Goal: Task Accomplishment & Management: Manage account settings

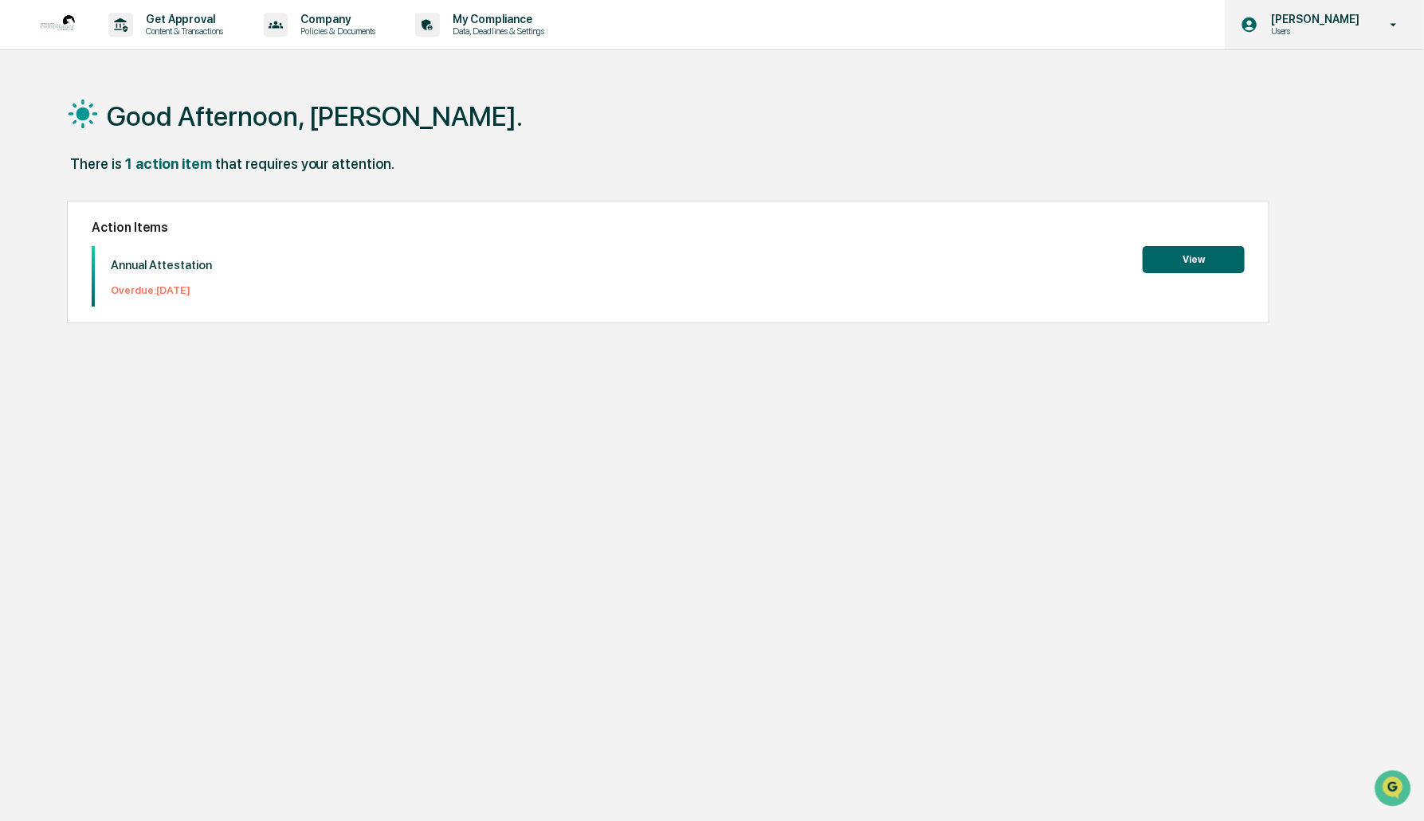
click at [1304, 10] on div "[PERSON_NAME] Users" at bounding box center [1324, 24] width 199 height 49
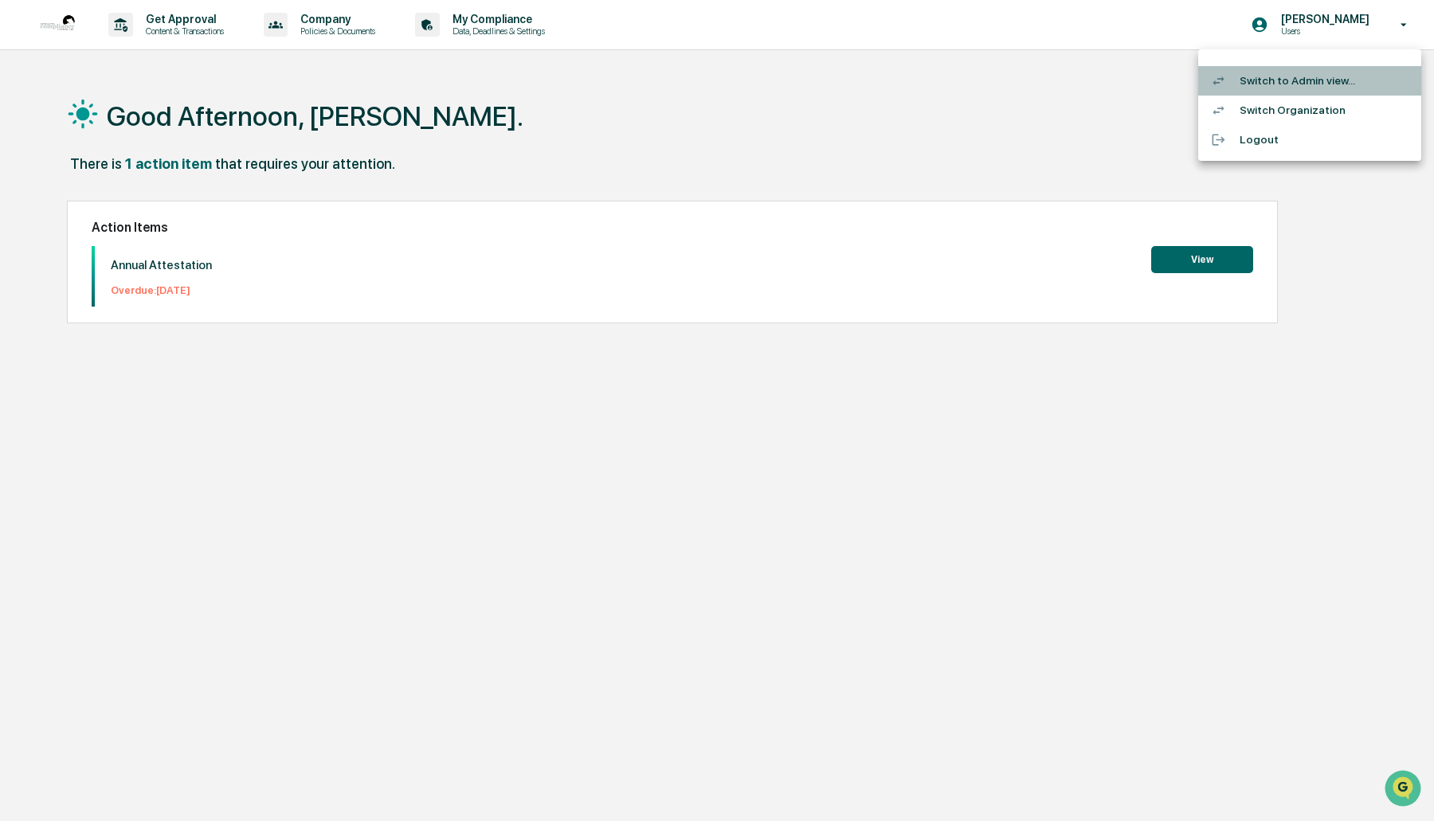
click at [1283, 74] on li "Switch to Admin view..." at bounding box center [1309, 80] width 223 height 29
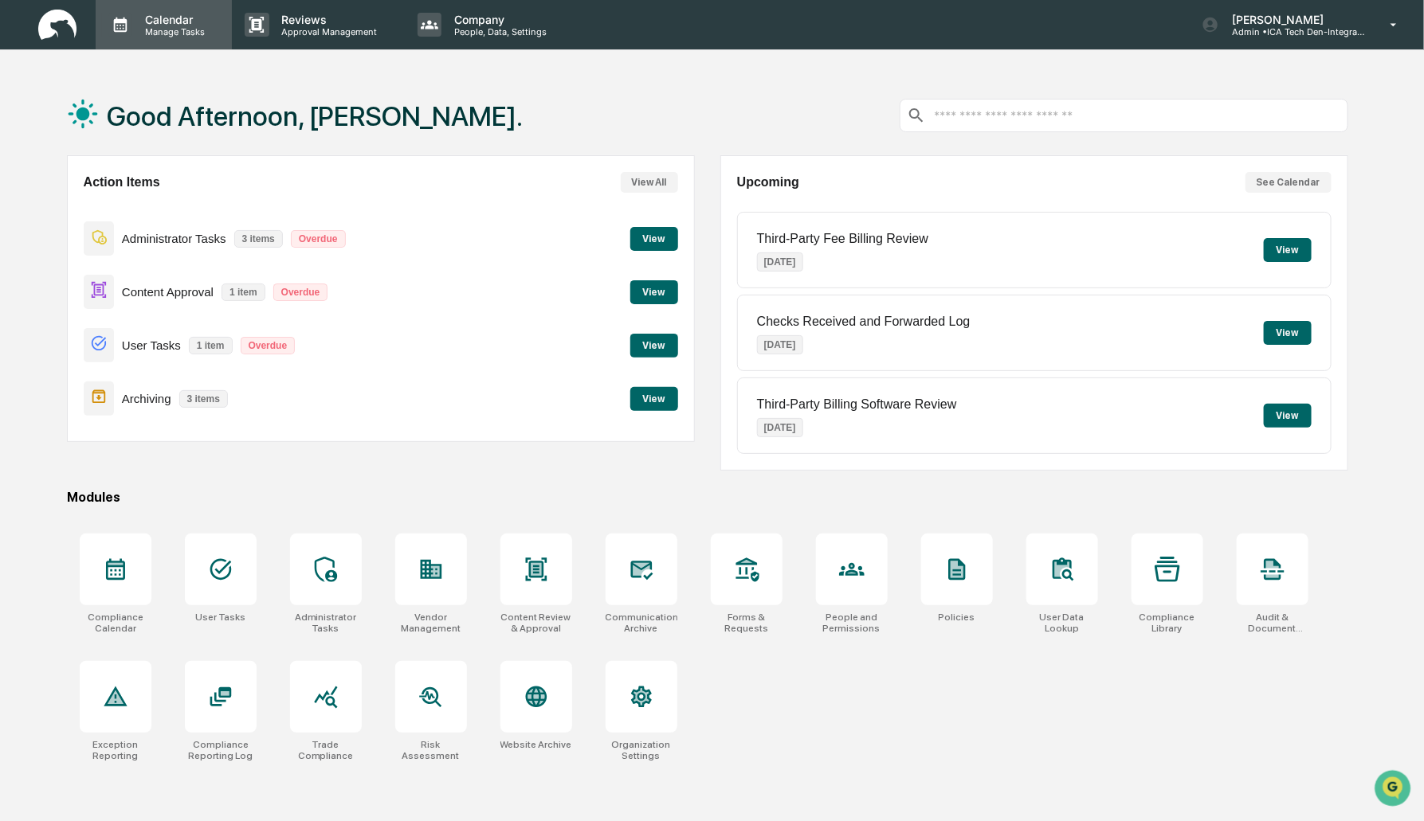
click at [167, 29] on p "Manage Tasks" at bounding box center [172, 31] width 80 height 11
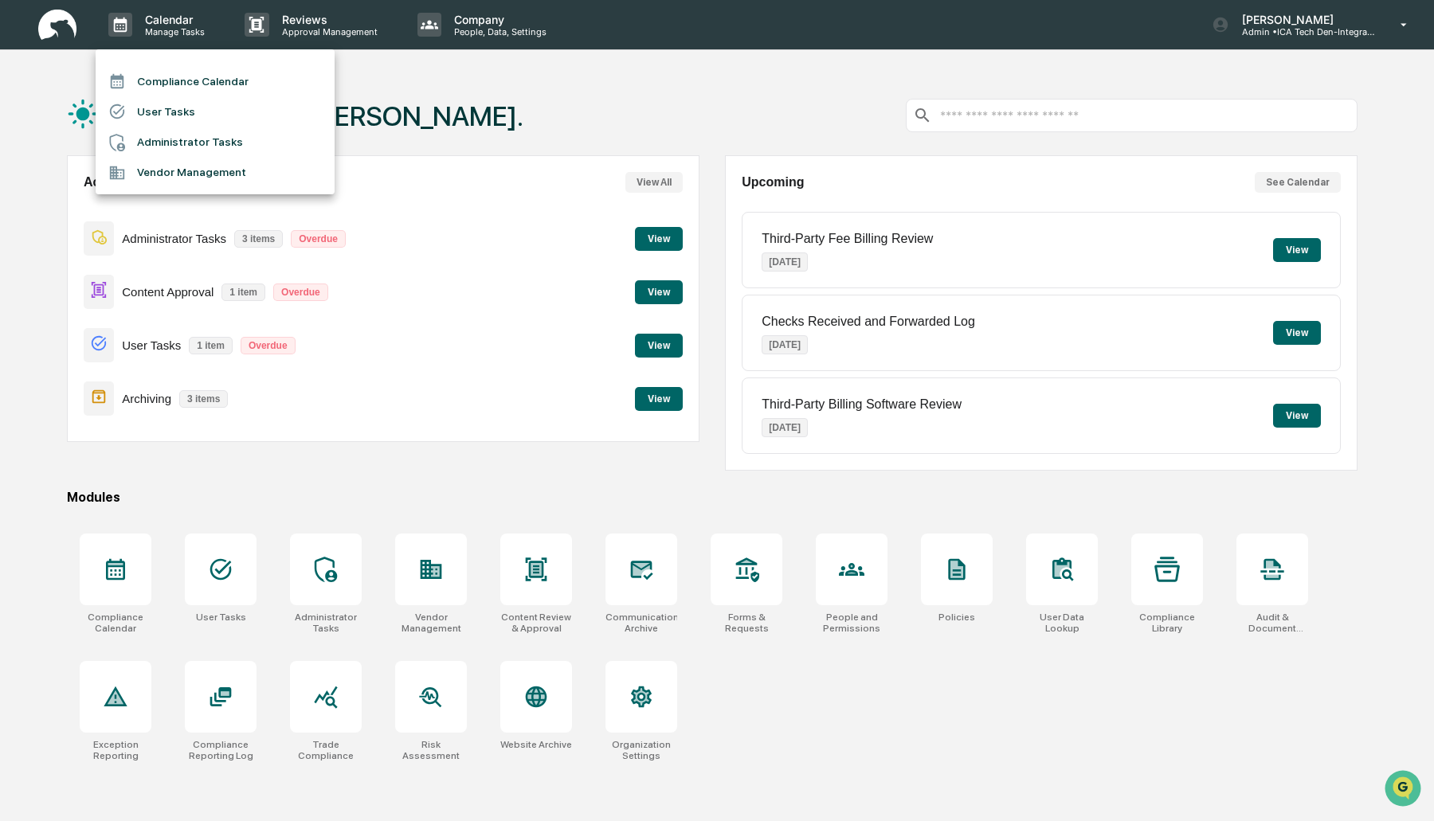
click at [159, 86] on li "Compliance Calendar" at bounding box center [215, 81] width 239 height 30
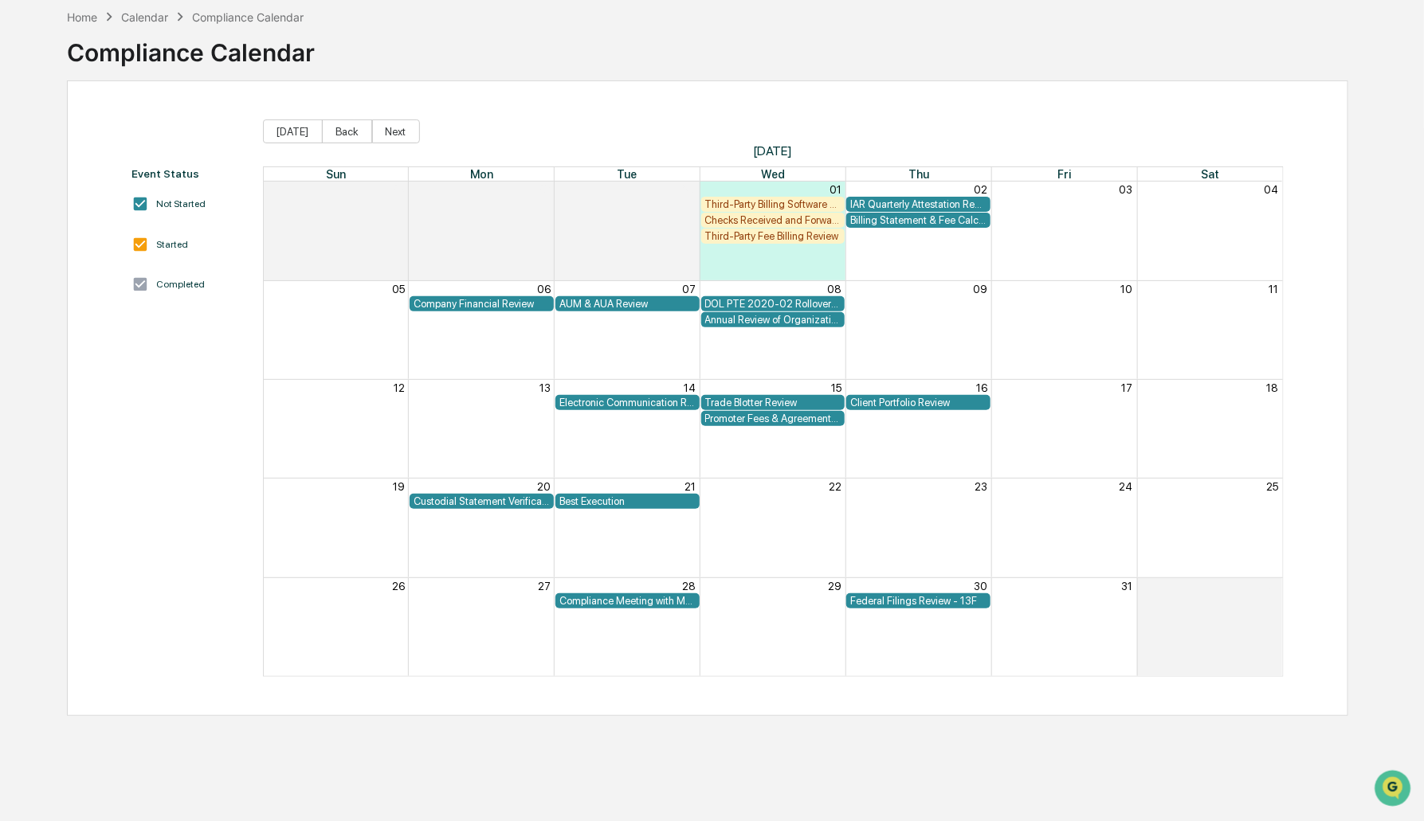
scroll to position [73, 0]
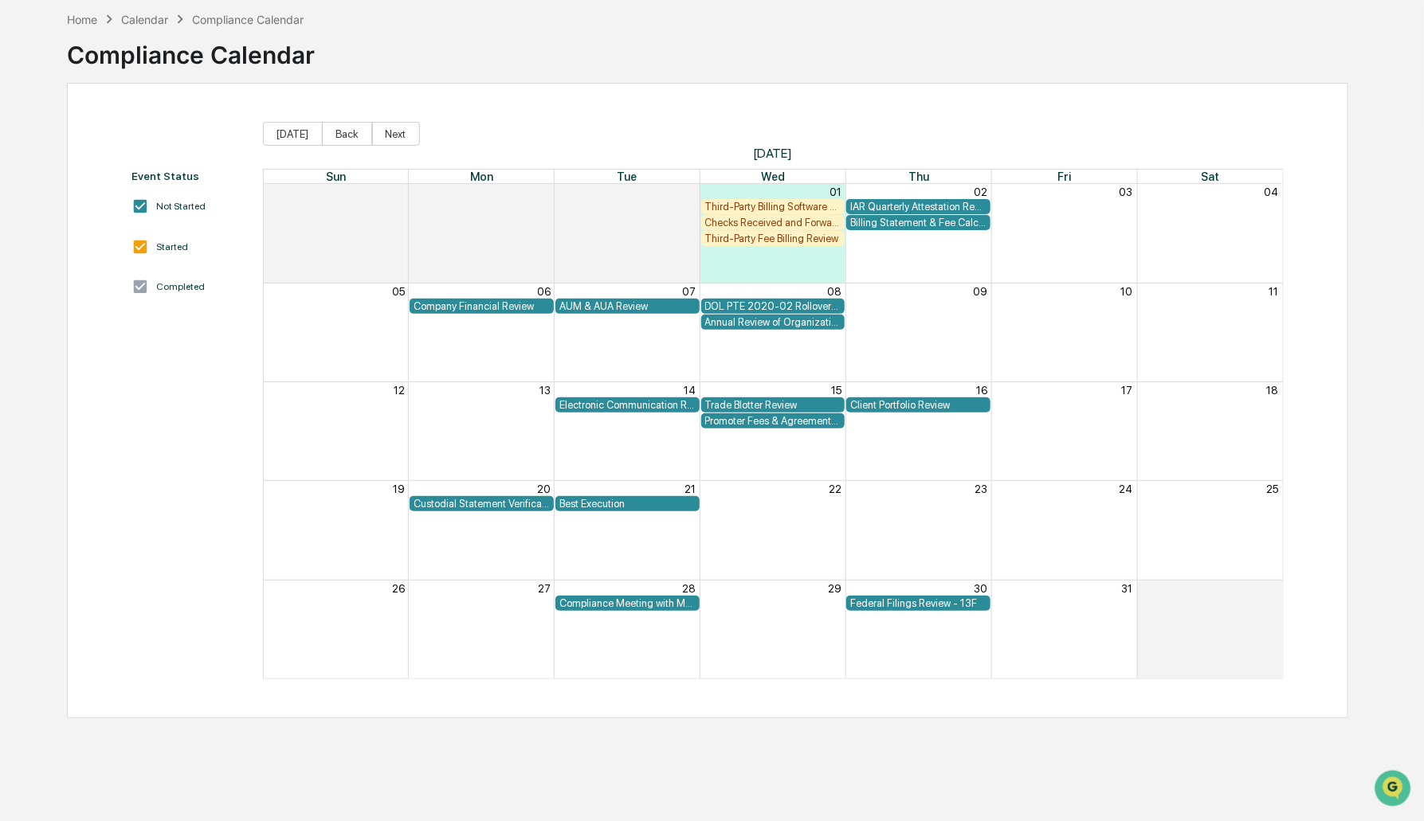
click at [634, 407] on div "Electronic Communication Review" at bounding box center [627, 405] width 136 height 12
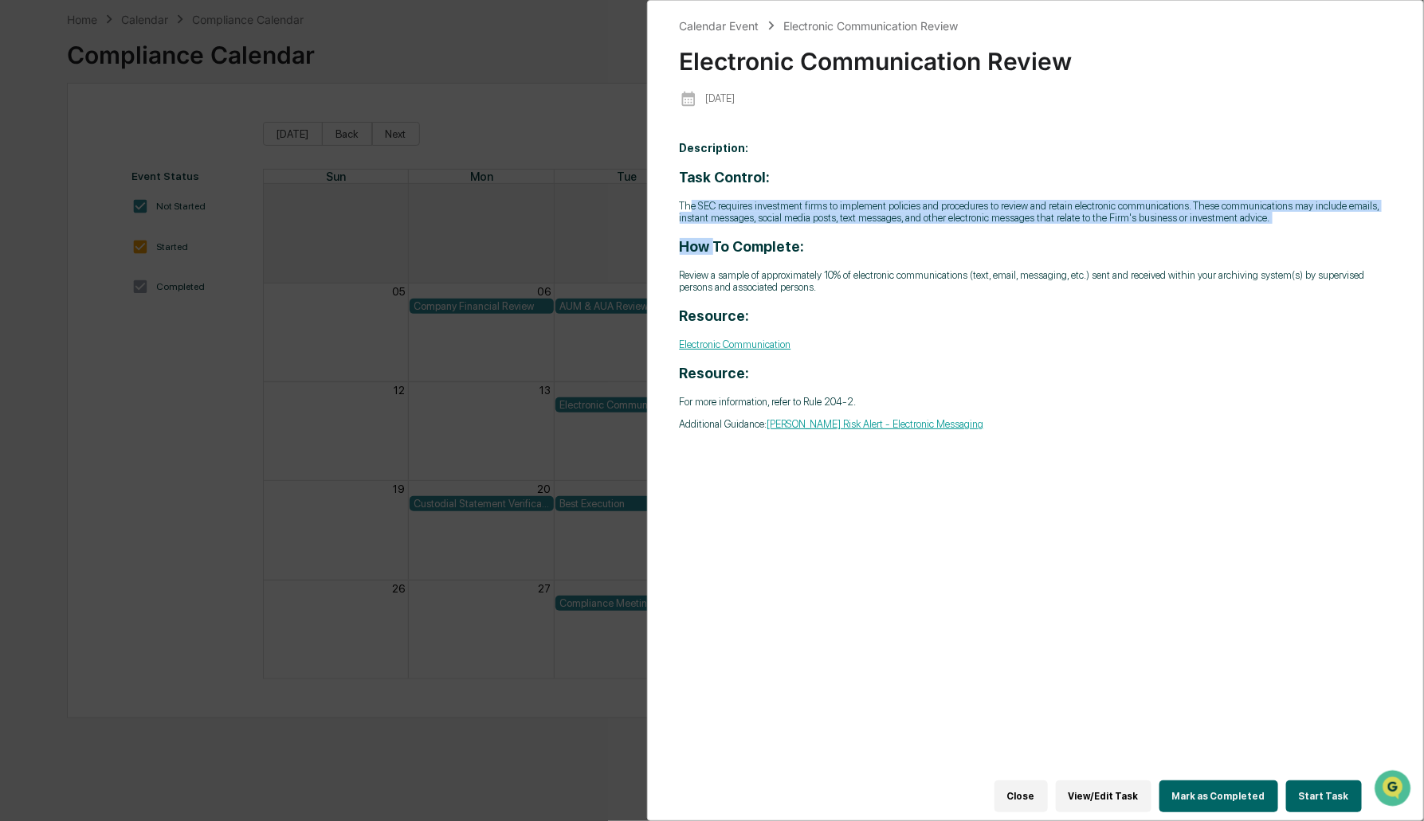
drag, startPoint x: 692, startPoint y: 189, endPoint x: 711, endPoint y: 241, distance: 56.2
click at [711, 241] on div "Task Control: The SEC requires investment firms to implement policies and proce…" at bounding box center [1036, 299] width 712 height 261
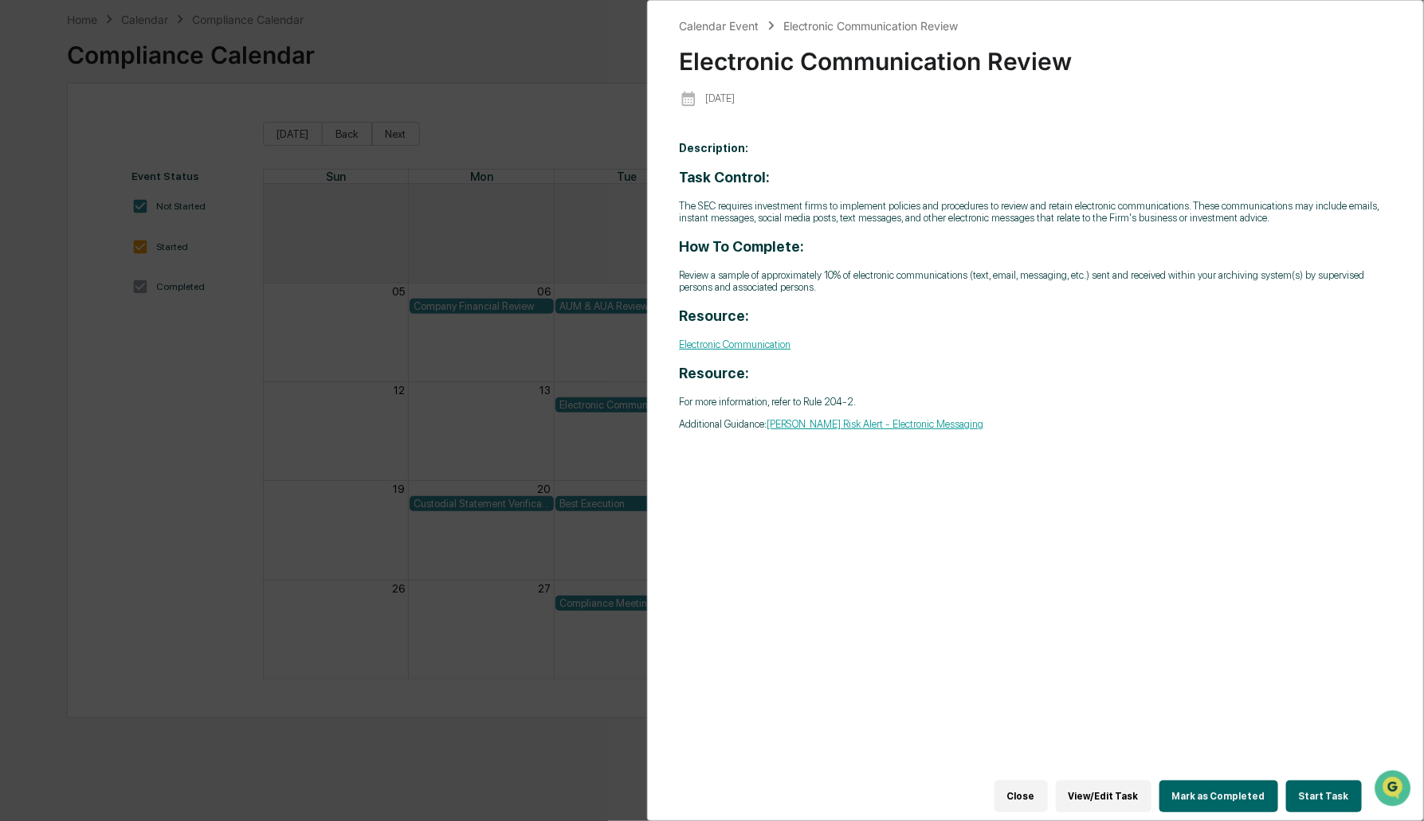
click at [864, 250] on h3 "How To Complete:" at bounding box center [1036, 246] width 712 height 17
drag, startPoint x: 689, startPoint y: 278, endPoint x: 911, endPoint y: 281, distance: 221.5
click at [911, 281] on p "Review a sample of approximately 10% of electronic communications (text, email,…" at bounding box center [1036, 281] width 712 height 24
click at [864, 324] on h3 "Resource:" at bounding box center [1036, 316] width 712 height 17
click at [255, 467] on div "Calendar Event Electronic Communication Review Electronic Communication Review …" at bounding box center [712, 410] width 1424 height 821
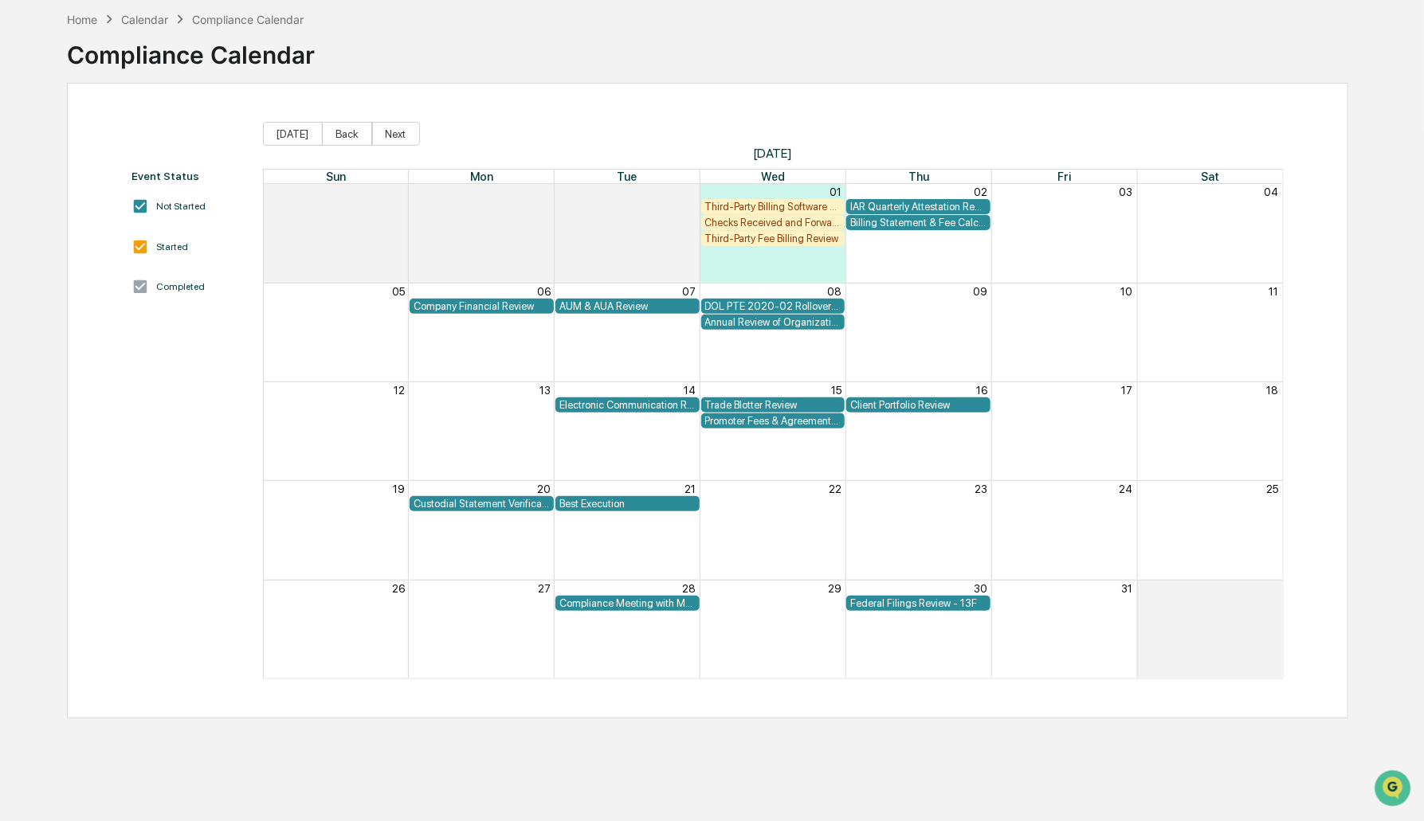
click at [460, 300] on div "Company Financial Review" at bounding box center [481, 306] width 136 height 12
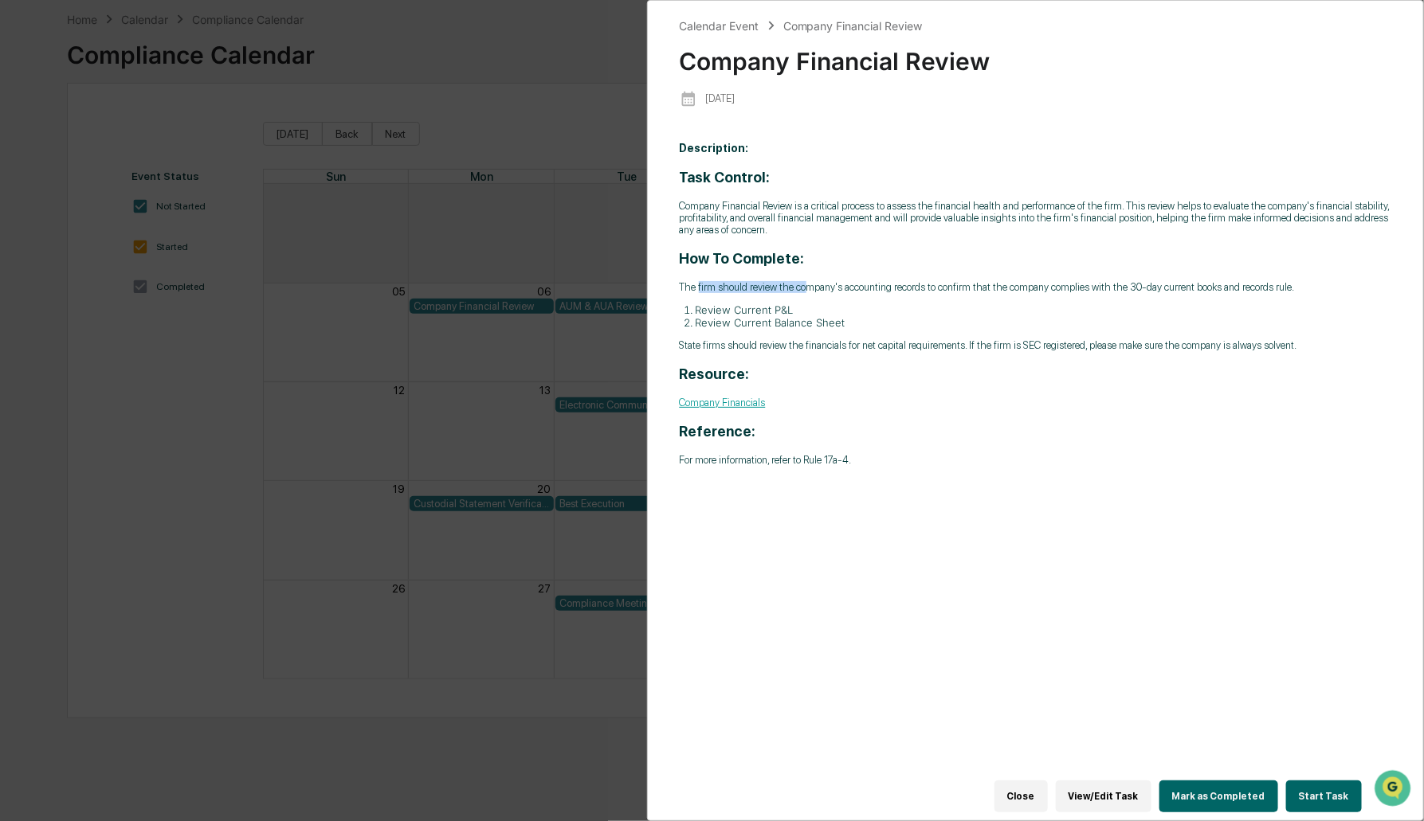
drag, startPoint x: 710, startPoint y: 293, endPoint x: 829, endPoint y: 303, distance: 119.9
click at [829, 303] on div "Task Control: Company Financial Review is a critical process to assess the fina…" at bounding box center [1036, 317] width 712 height 297
click at [828, 304] on div "Task Control: Company Financial Review is a critical process to assess the fina…" at bounding box center [1036, 317] width 712 height 297
click at [181, 474] on div "Calendar Event Company Financial Review Company Financial Review 2025-10-06 Des…" at bounding box center [712, 410] width 1424 height 821
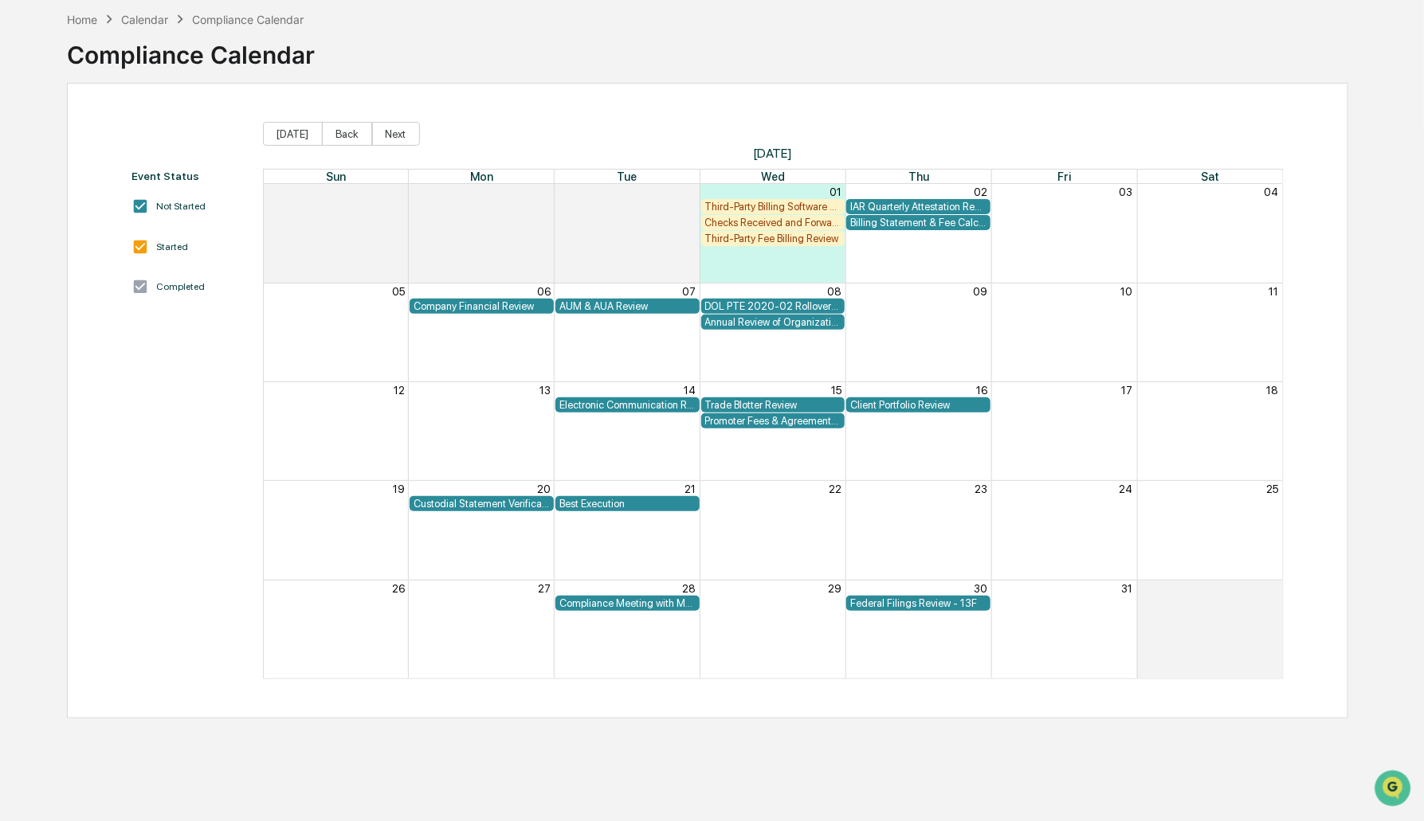
click at [88, 10] on div "Home Calendar Compliance Calendar" at bounding box center [185, 19] width 237 height 18
click at [85, 18] on div "Home" at bounding box center [82, 20] width 30 height 14
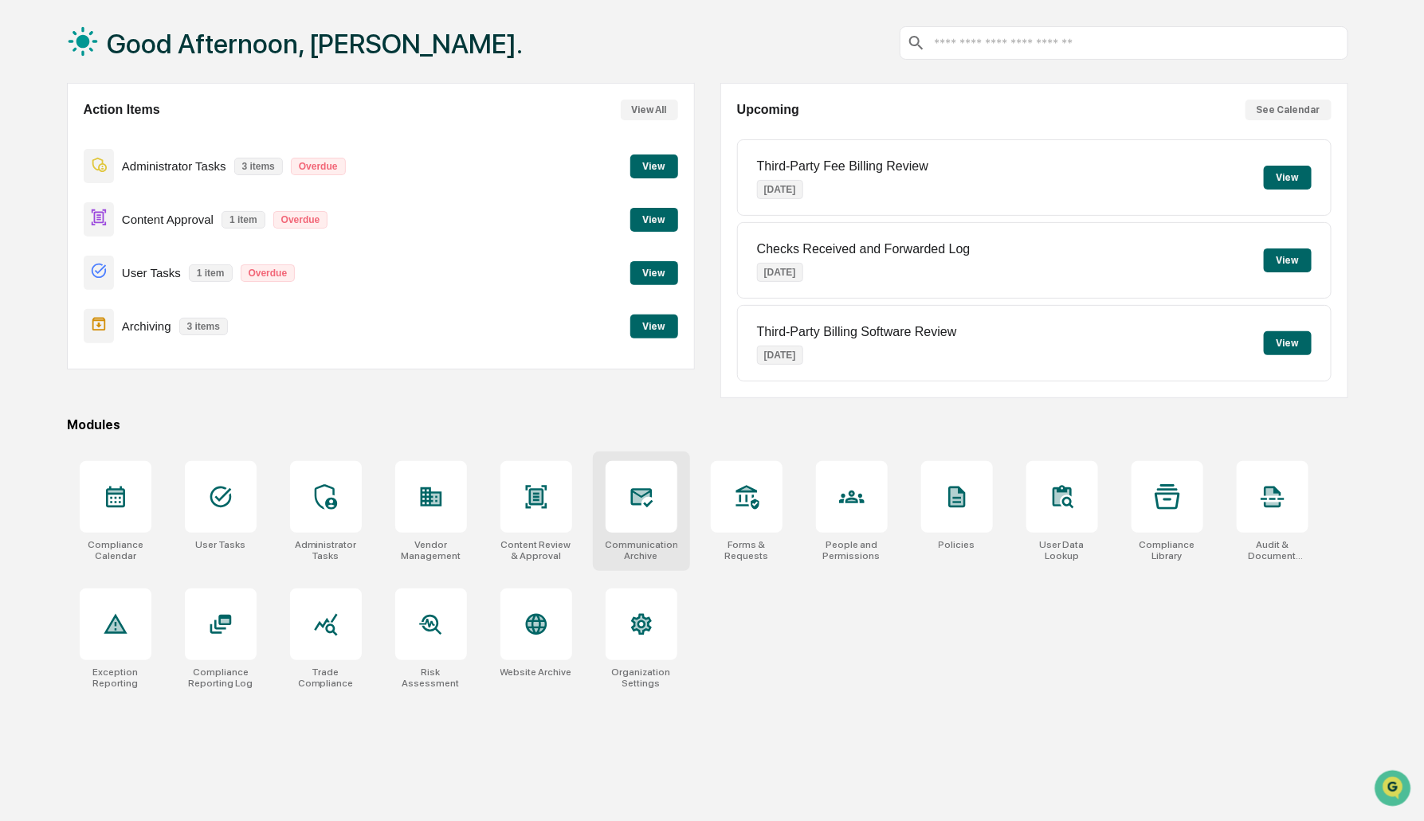
click at [614, 492] on div at bounding box center [642, 497] width 72 height 72
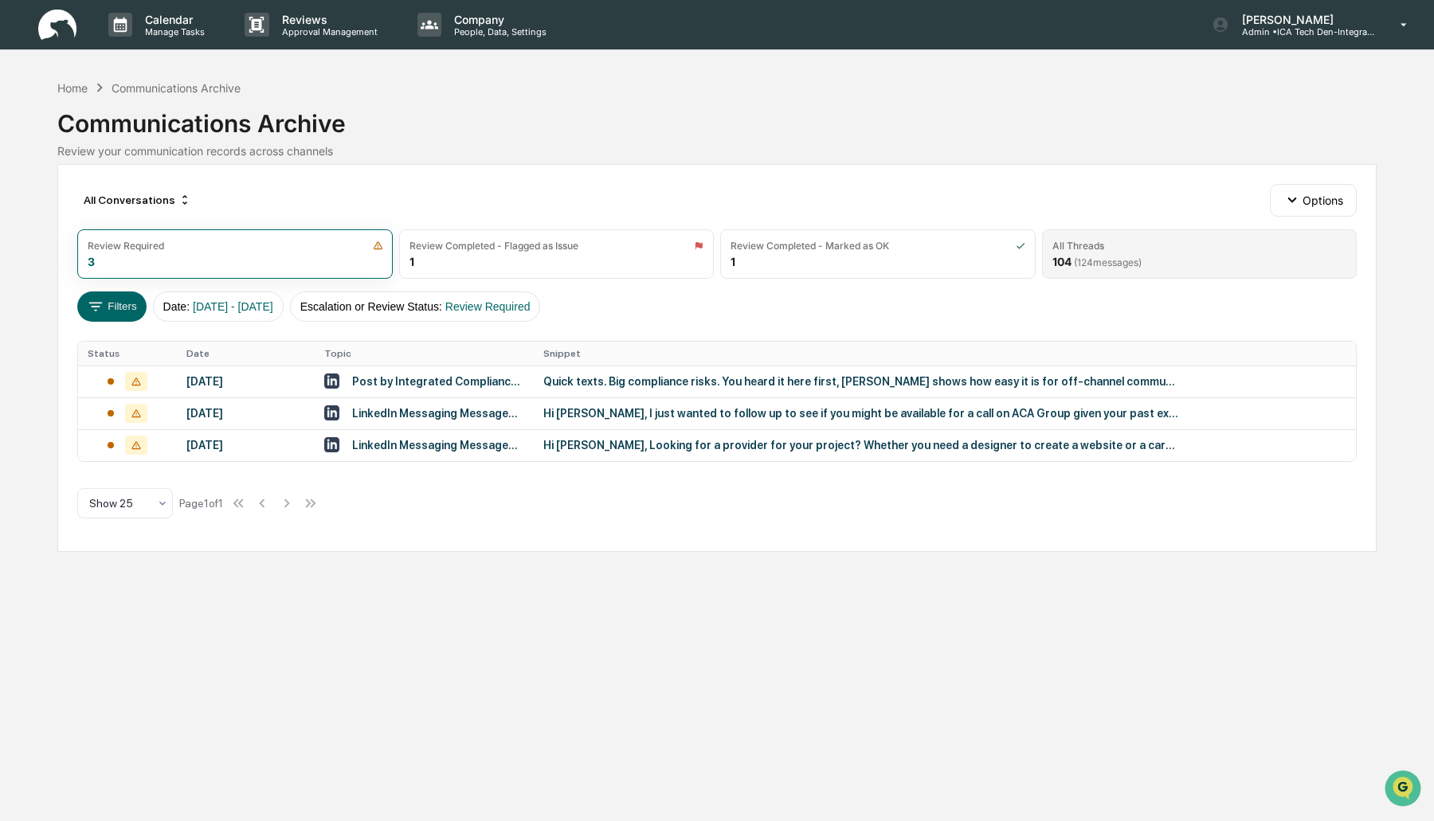
click at [1142, 261] on span "( 124 messages)" at bounding box center [1108, 263] width 68 height 12
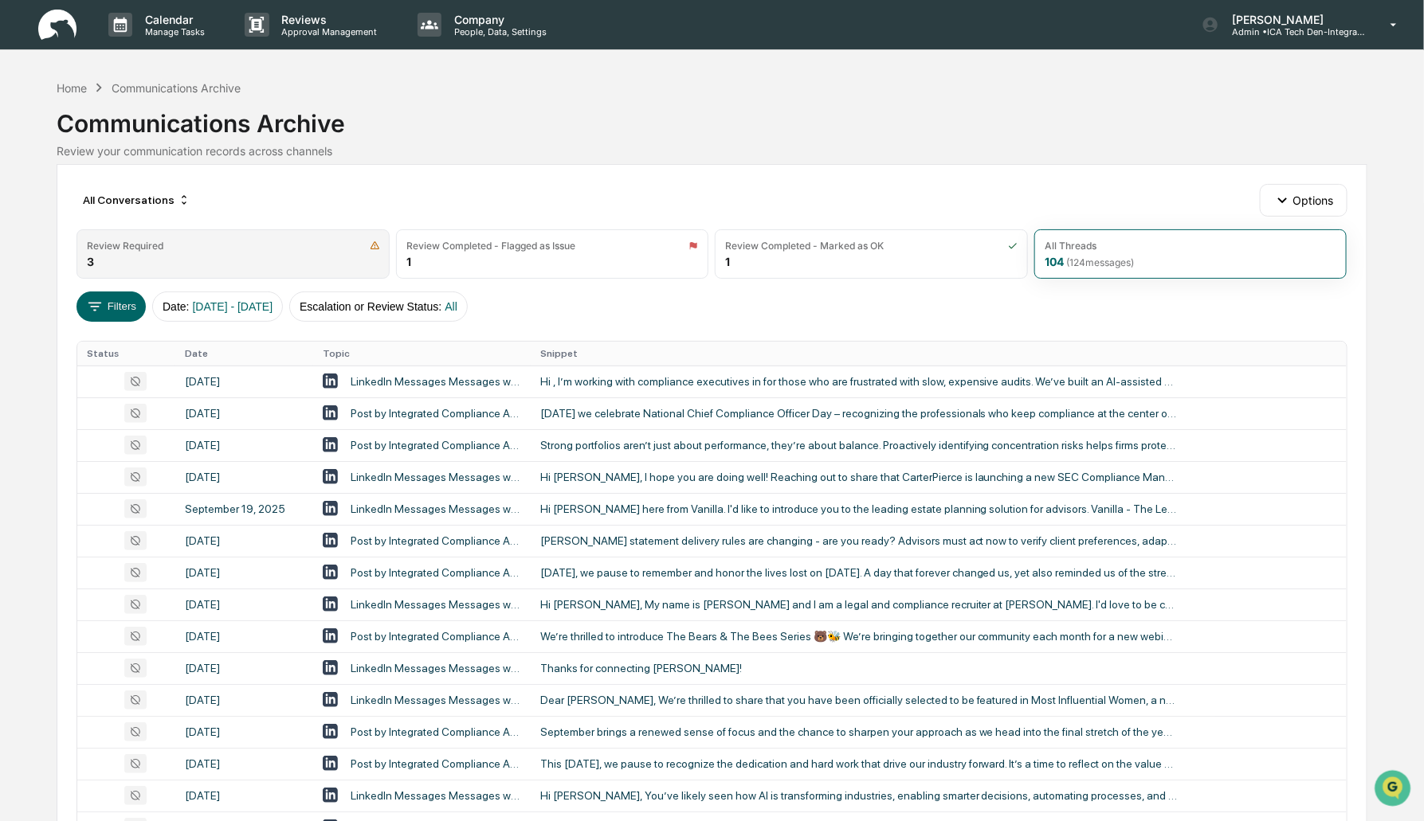
click at [208, 244] on div "Review Required" at bounding box center [233, 246] width 292 height 12
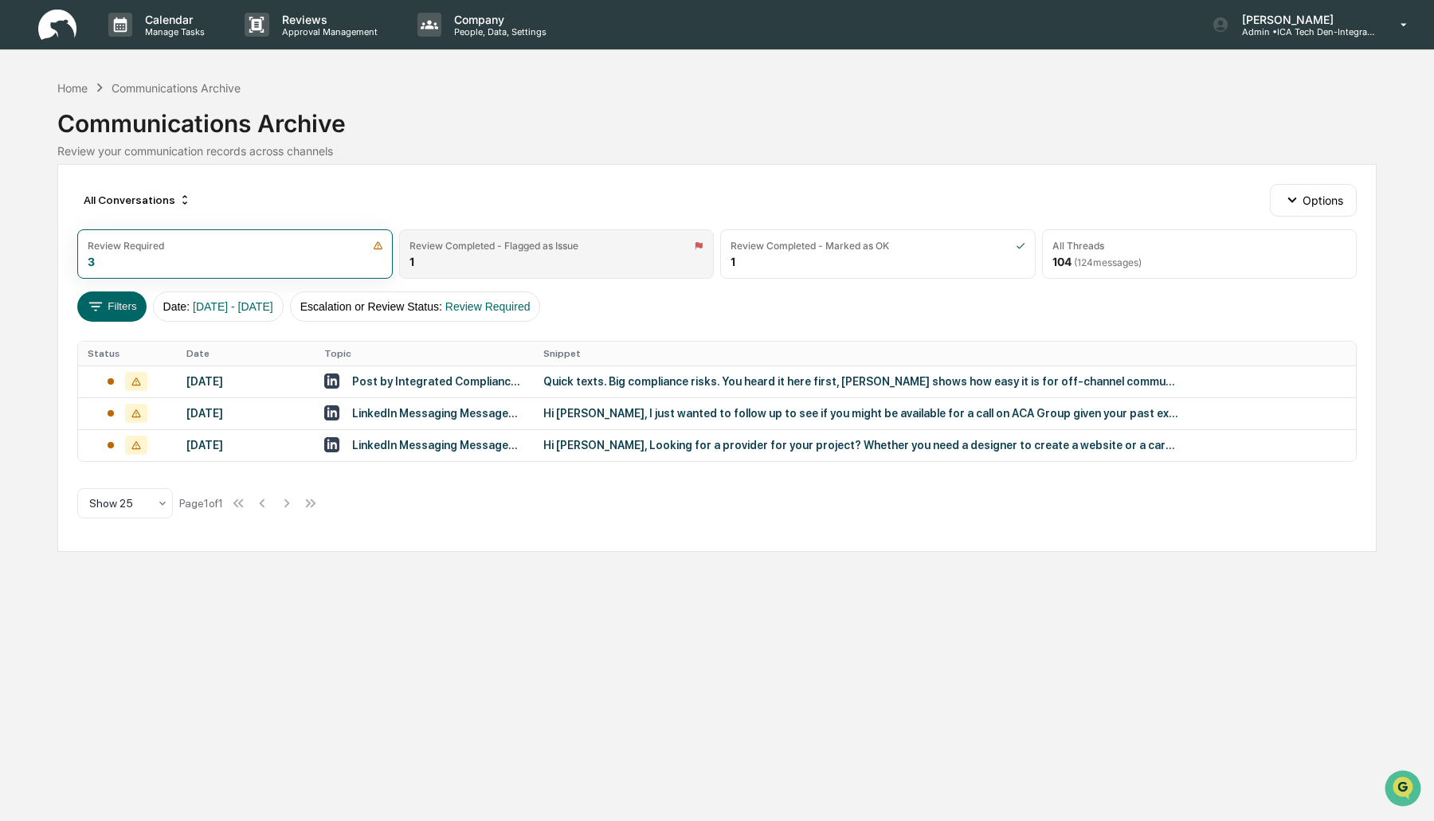
click at [527, 233] on div "Review Completed - Flagged as Issue 1" at bounding box center [556, 253] width 315 height 49
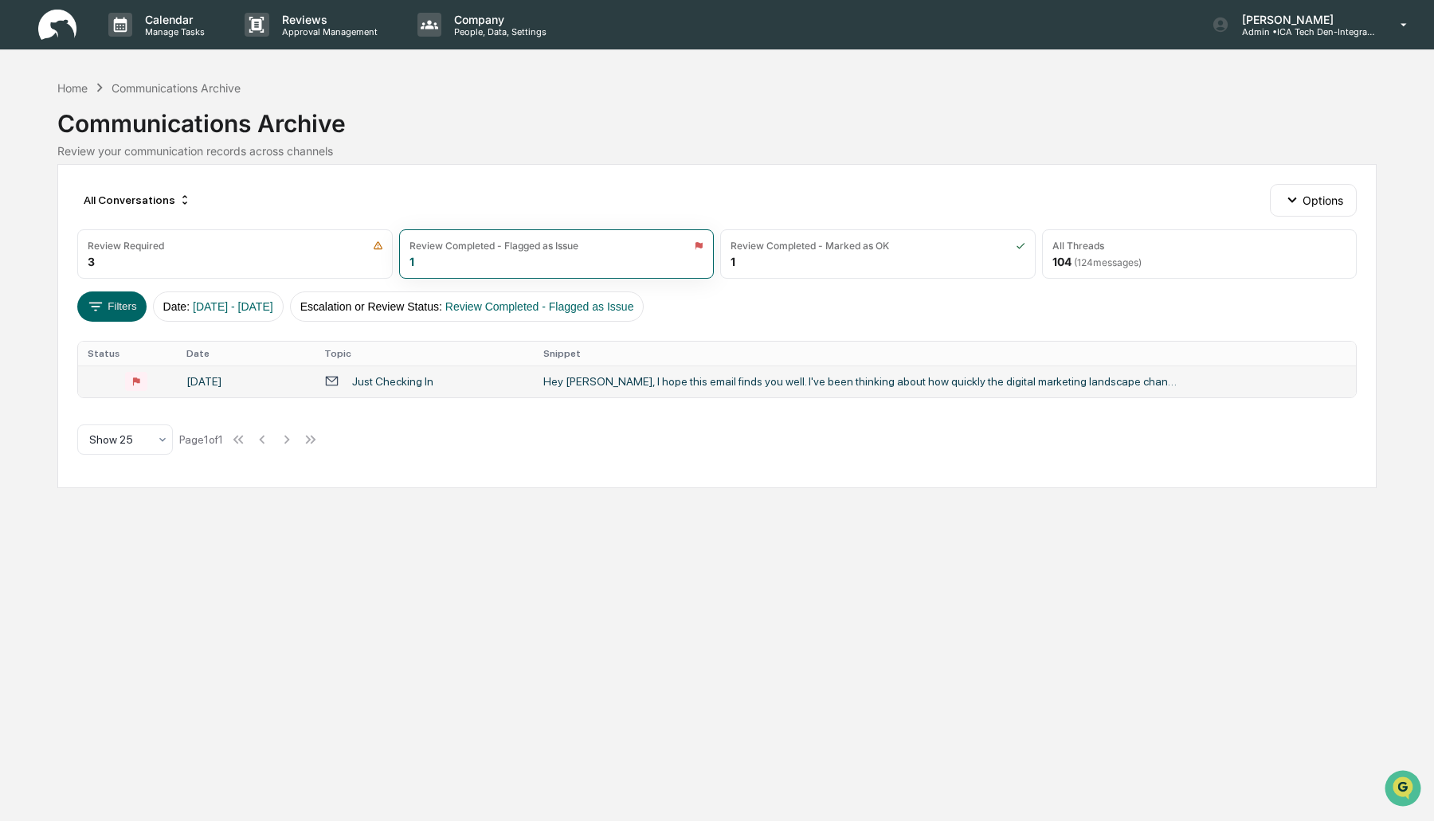
click at [437, 374] on div "Just Checking In" at bounding box center [424, 381] width 200 height 15
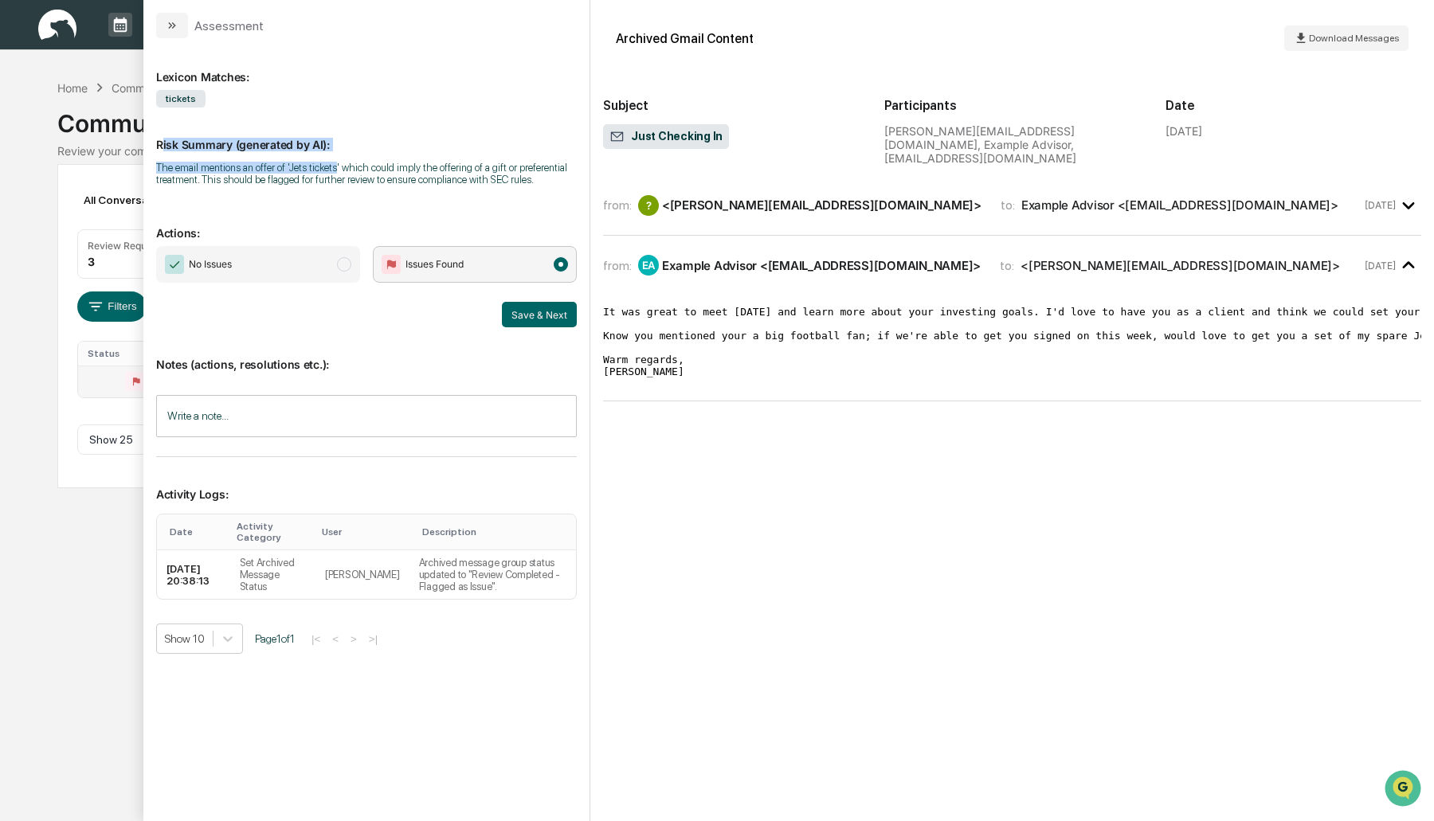
drag, startPoint x: 161, startPoint y: 147, endPoint x: 331, endPoint y: 172, distance: 172.3
click at [331, 172] on div "Risk Summary (generated by AI): The email mentions an offer of 'Jets tickets' w…" at bounding box center [366, 152] width 421 height 88
click at [331, 172] on div "The email mentions an offer of 'Jets tickets' which could imply the offering of…" at bounding box center [366, 174] width 421 height 24
drag, startPoint x: 285, startPoint y: 167, endPoint x: 339, endPoint y: 170, distance: 54.3
click at [339, 170] on div "The email mentions an offer of 'Jets tickets' which could imply the offering of…" at bounding box center [366, 174] width 421 height 24
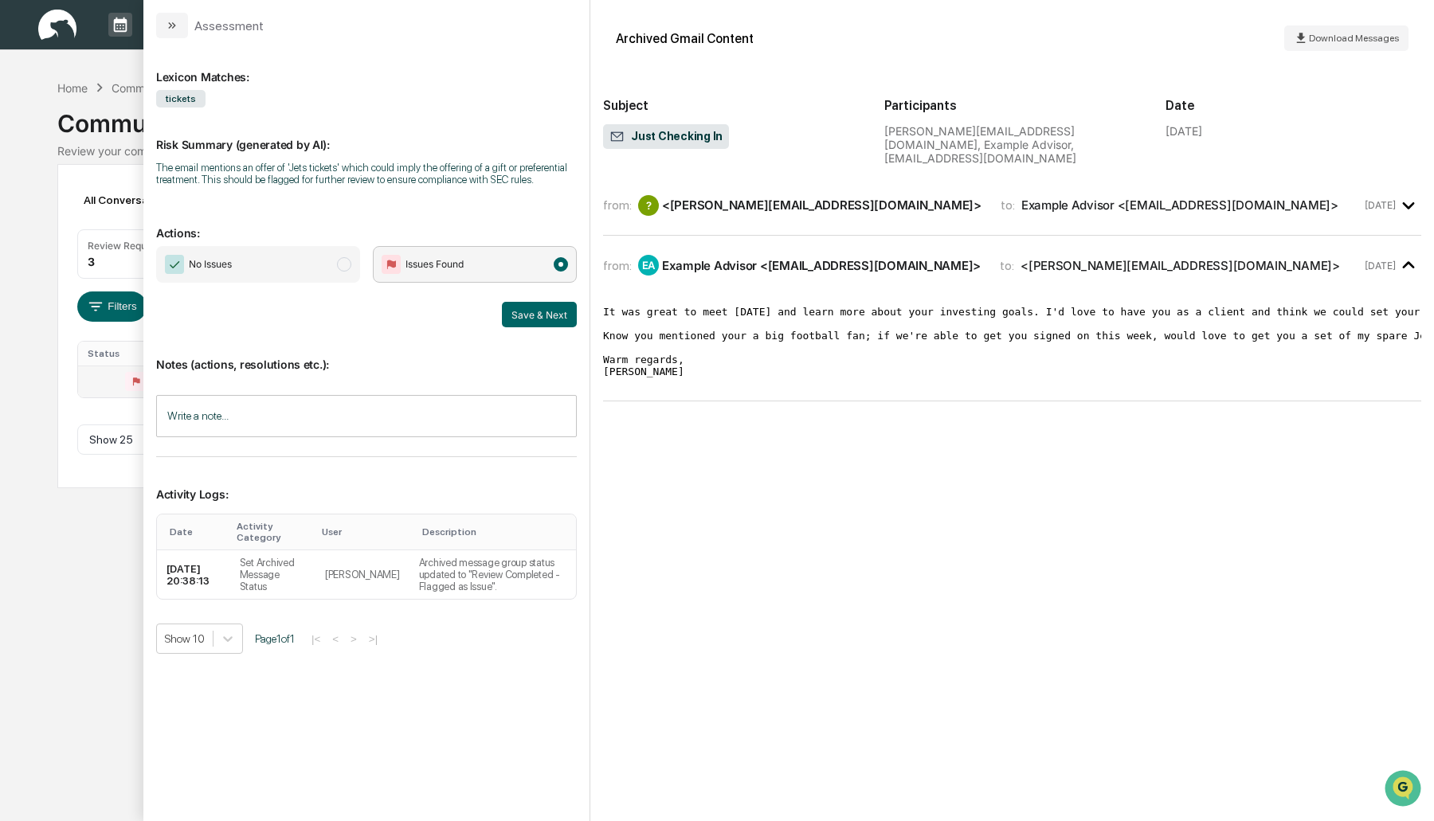
click at [393, 181] on div "The email mentions an offer of 'Jets tickets' which could imply the offering of…" at bounding box center [366, 174] width 421 height 24
drag, startPoint x: 374, startPoint y: 165, endPoint x: 373, endPoint y: 178, distance: 12.8
click at [373, 178] on div "The email mentions an offer of 'Jets tickets' which could imply the offering of…" at bounding box center [366, 174] width 421 height 24
drag, startPoint x: 719, startPoint y: 315, endPoint x: 893, endPoint y: 349, distance: 177.7
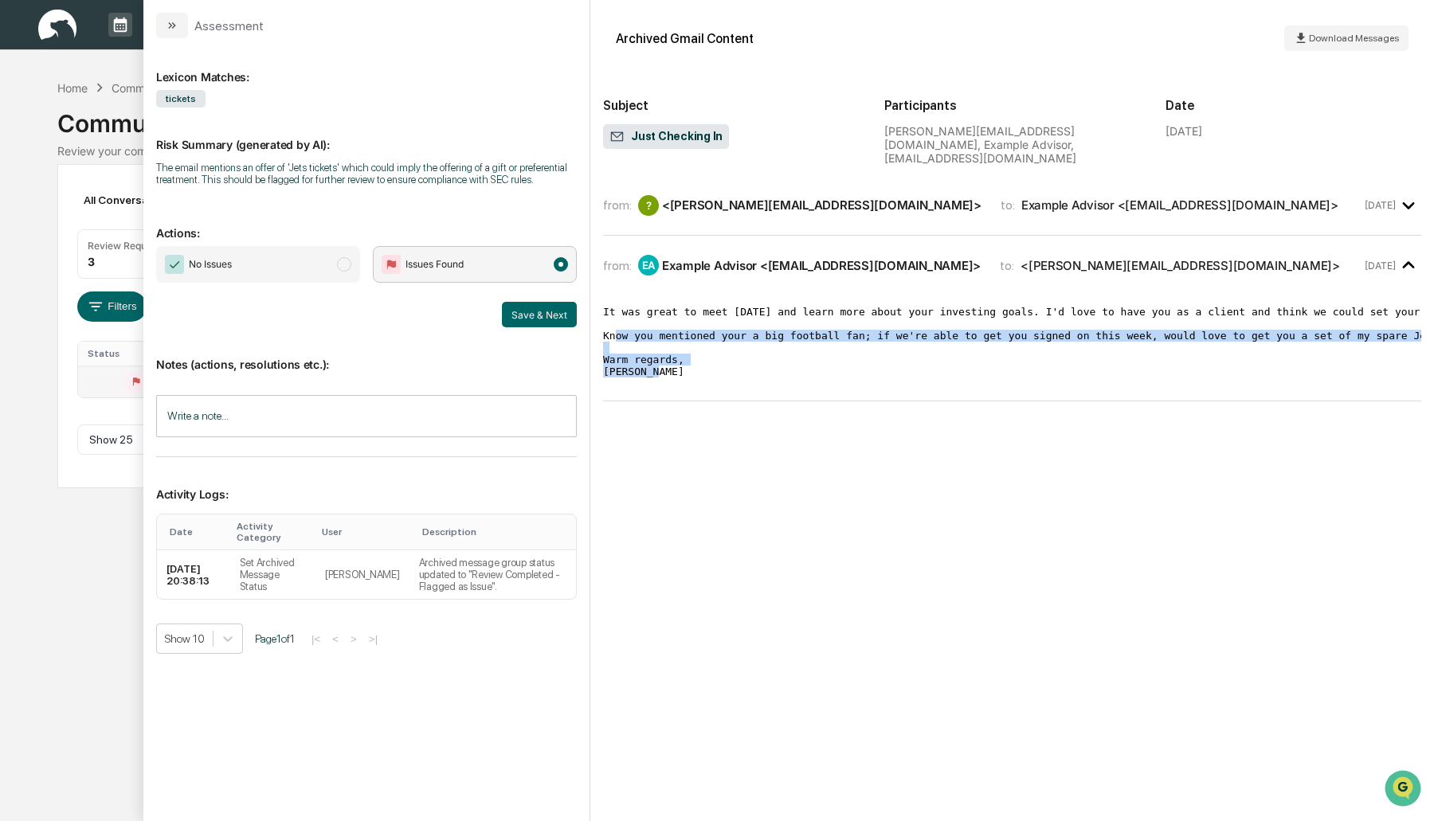
click at [893, 349] on pre "It was great to meet yesterday and learn more about your investing goals. I'd l…" at bounding box center [1012, 342] width 818 height 72
click at [272, 267] on span "No Issues" at bounding box center [258, 264] width 204 height 37
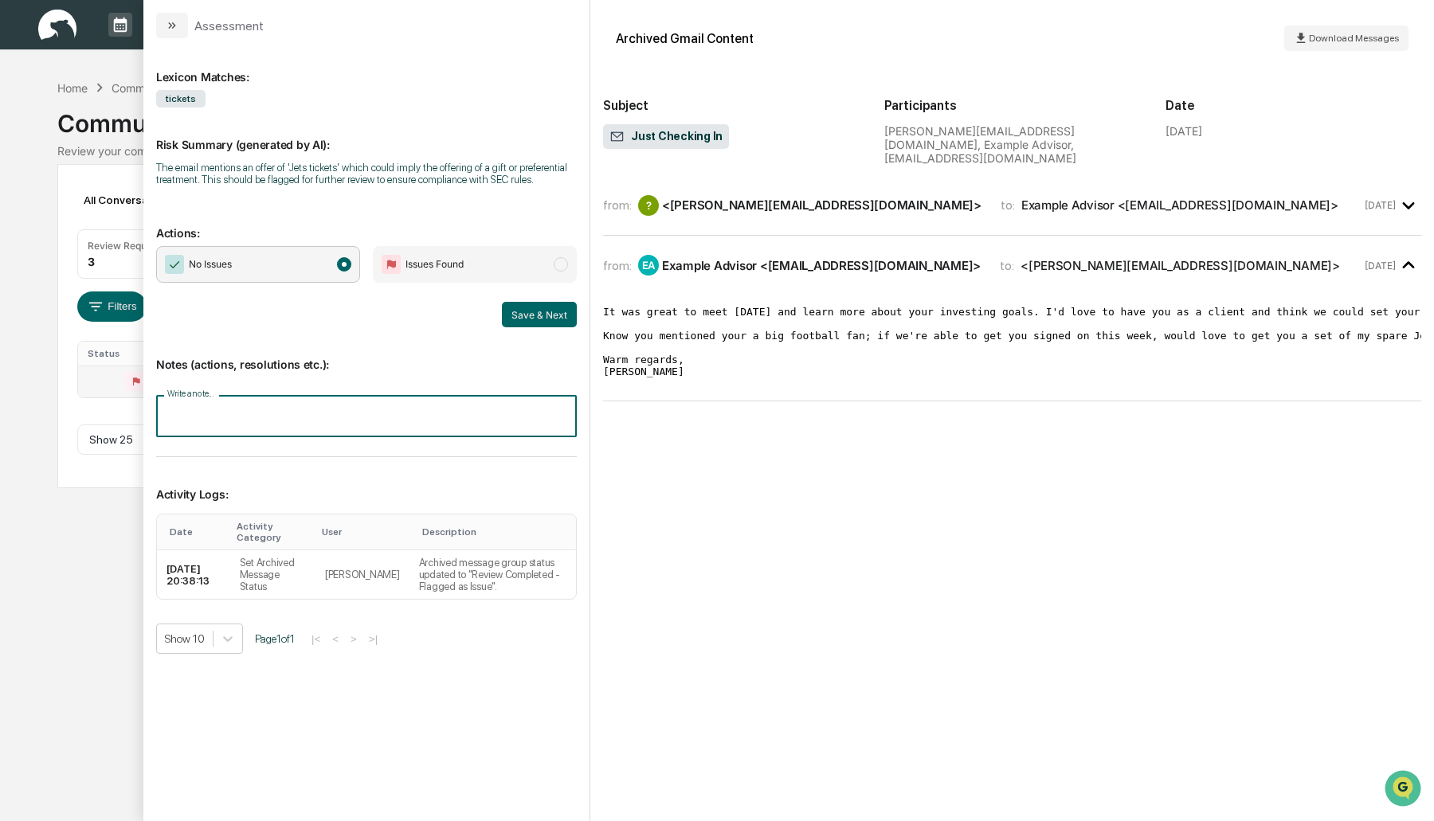
click at [220, 415] on input "Write a note..." at bounding box center [366, 416] width 421 height 42
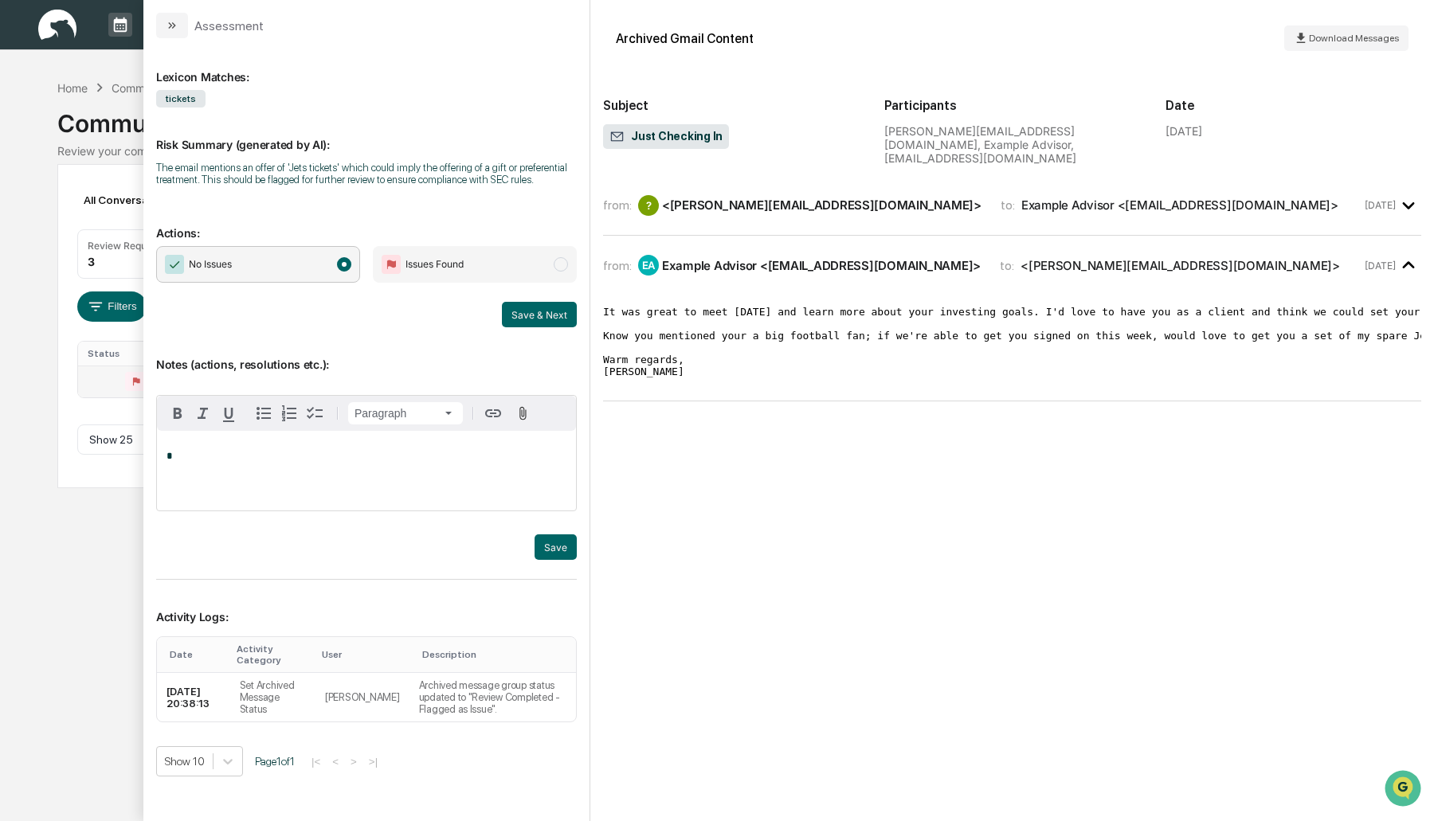
click at [454, 271] on span "Issues Found" at bounding box center [435, 265] width 58 height 16
click at [198, 261] on span "No Issues" at bounding box center [210, 265] width 43 height 16
click at [258, 472] on div "*" at bounding box center [366, 471] width 419 height 80
click at [228, 476] on div "[PERSON_NAME]" at bounding box center [219, 481] width 104 height 20
drag, startPoint x: 296, startPoint y: 450, endPoint x: 148, endPoint y: 455, distance: 147.5
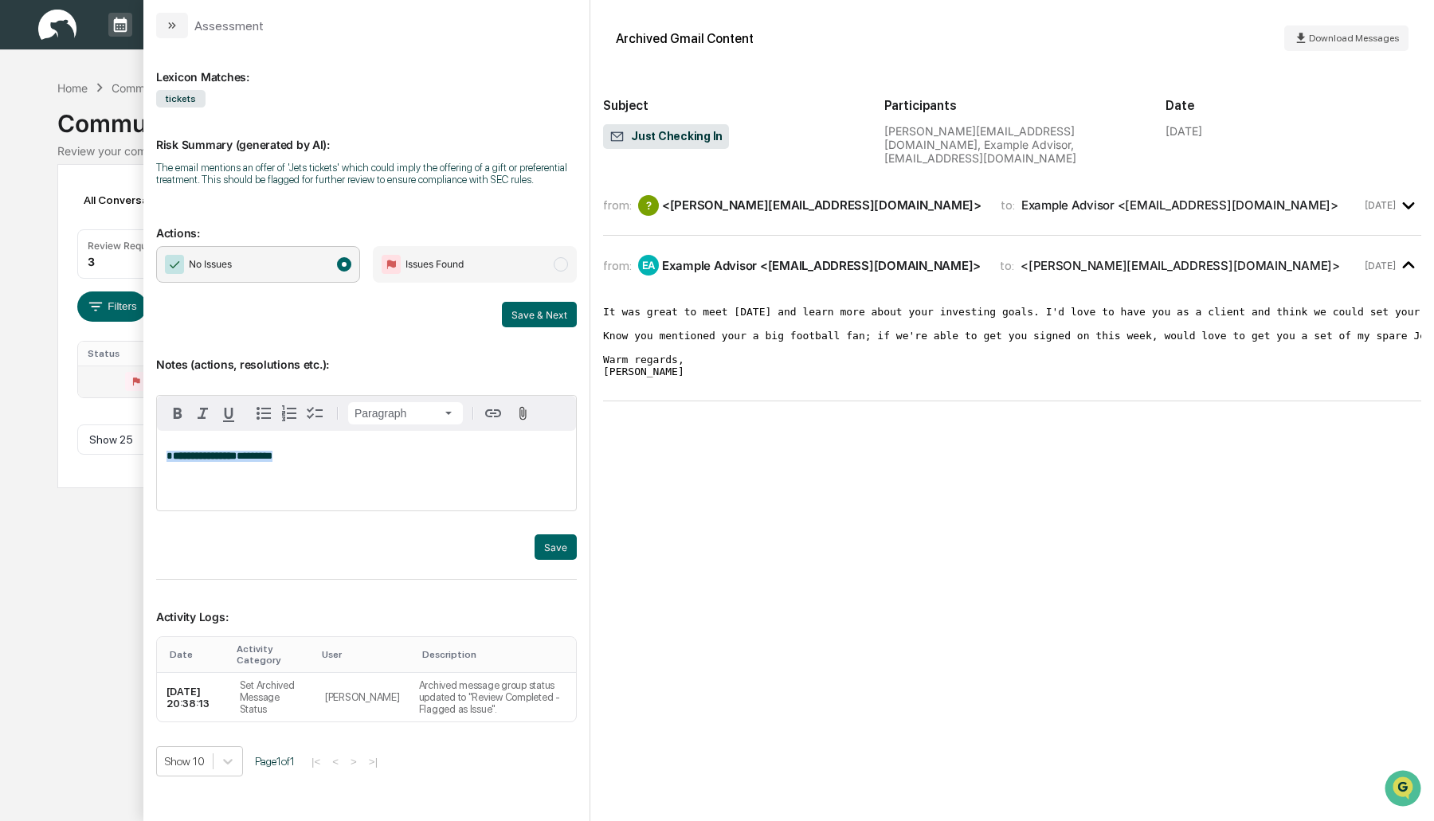
click at [148, 455] on div "**********" at bounding box center [366, 429] width 446 height 783
click at [731, 632] on div "from: ? <jake@exampleclient.com> to: Example Advisor <example@advisor.com> Oct …" at bounding box center [1012, 499] width 818 height 620
drag, startPoint x: 731, startPoint y: 632, endPoint x: 766, endPoint y: 607, distance: 42.9
click at [766, 607] on div "from: ? <jake@exampleclient.com> to: Example Advisor <example@advisor.com> Oct …" at bounding box center [1012, 499] width 818 height 620
click at [798, 331] on pre "It was great to meet yesterday and learn more about your investing goals. I'd l…" at bounding box center [1012, 342] width 818 height 72
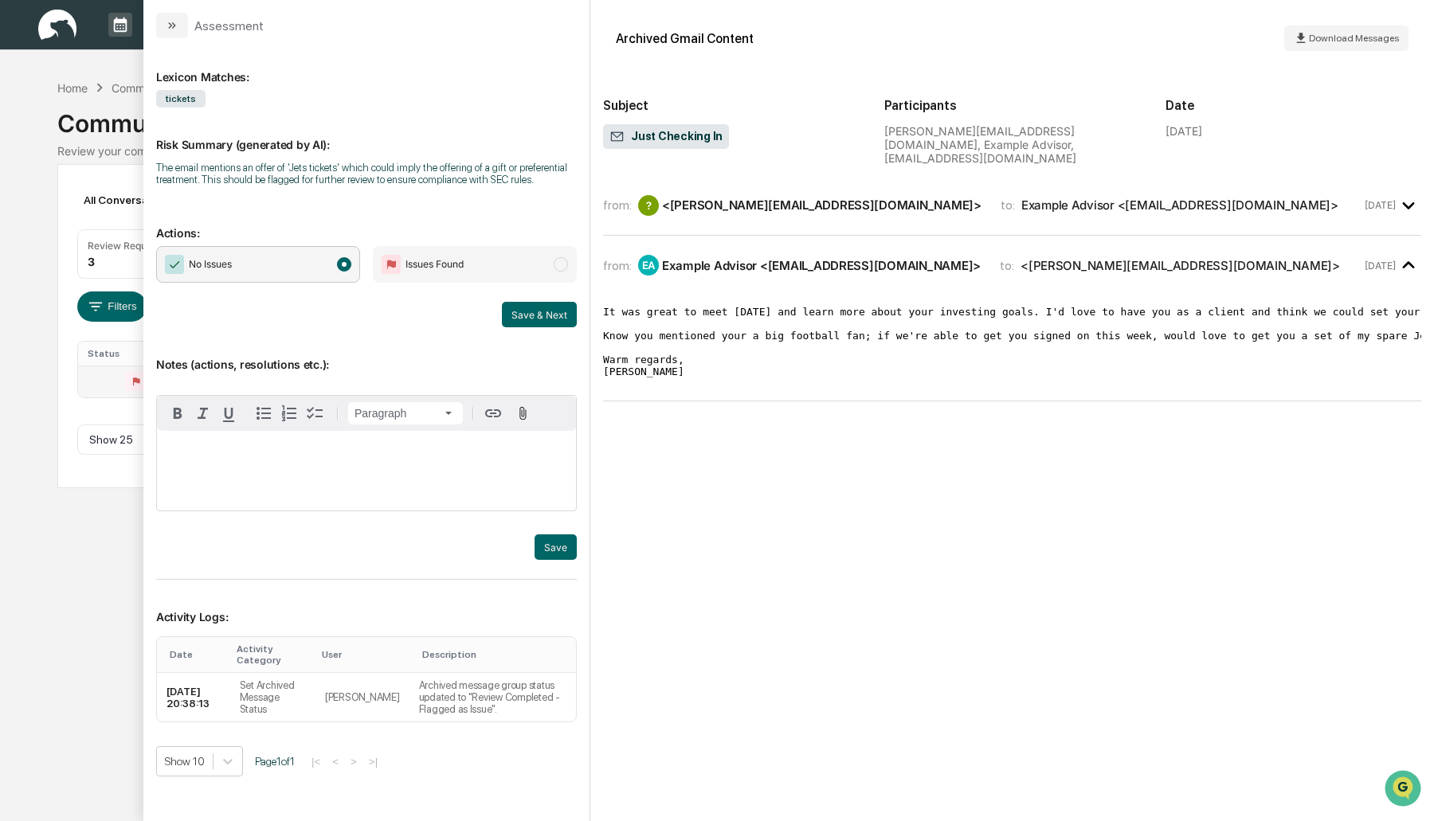
click at [458, 261] on span "Issues Found" at bounding box center [435, 265] width 58 height 16
click at [323, 495] on div "modal" at bounding box center [366, 471] width 419 height 80
click at [80, 599] on div "Calendar Manage Tasks Reviews Approval Management Company People, Data, Setting…" at bounding box center [717, 410] width 1434 height 821
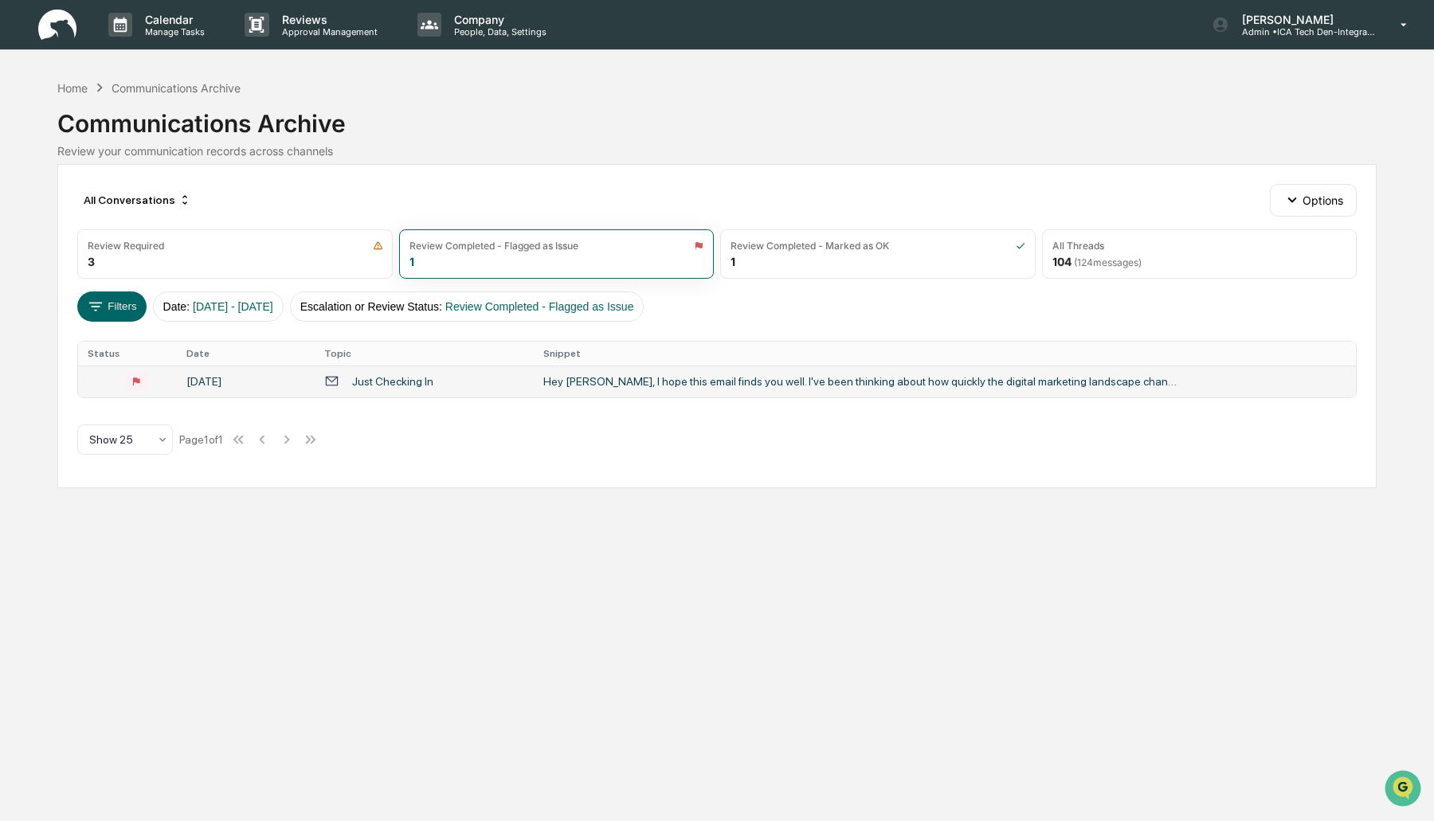
click at [50, 32] on img at bounding box center [57, 25] width 38 height 31
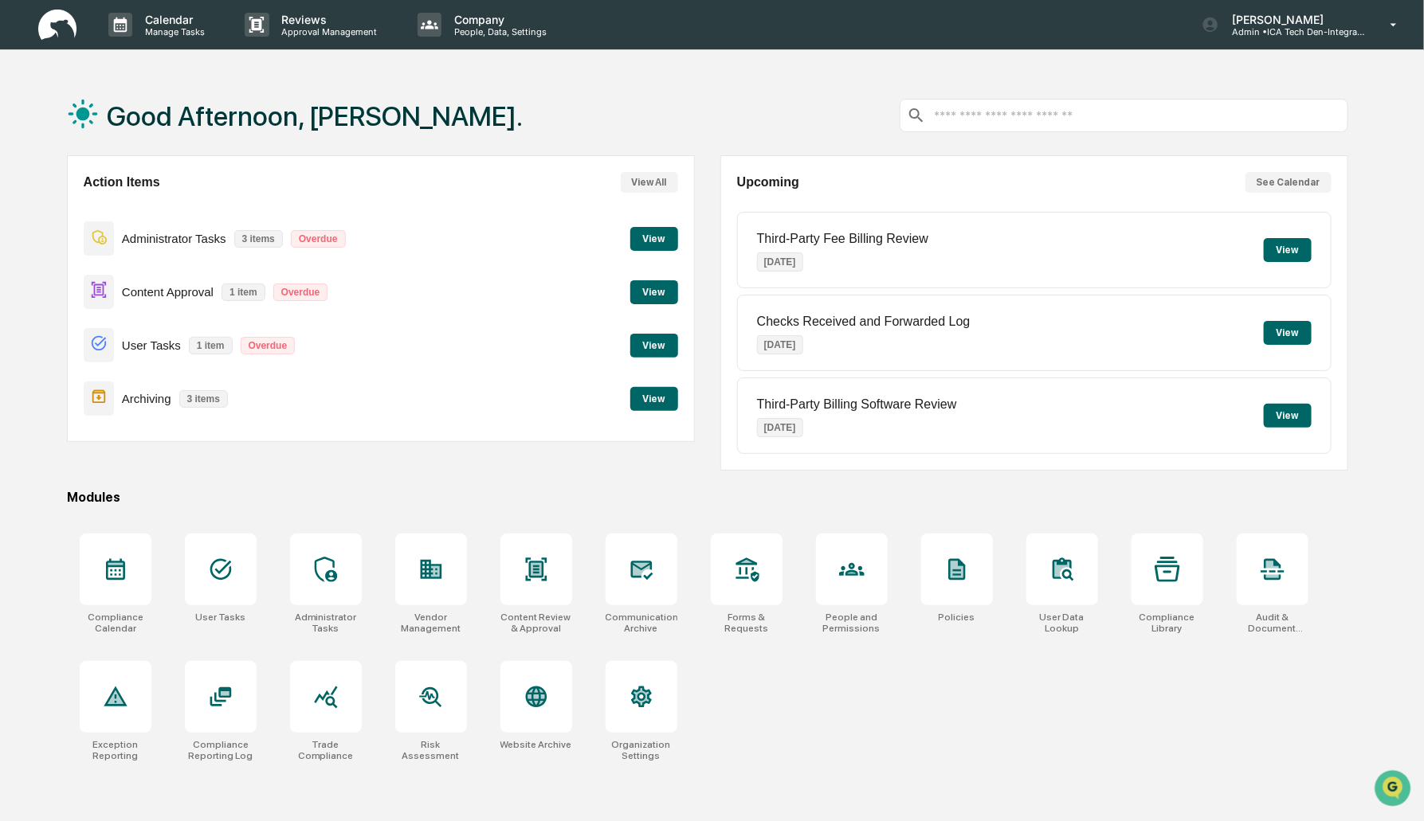
scroll to position [75, 0]
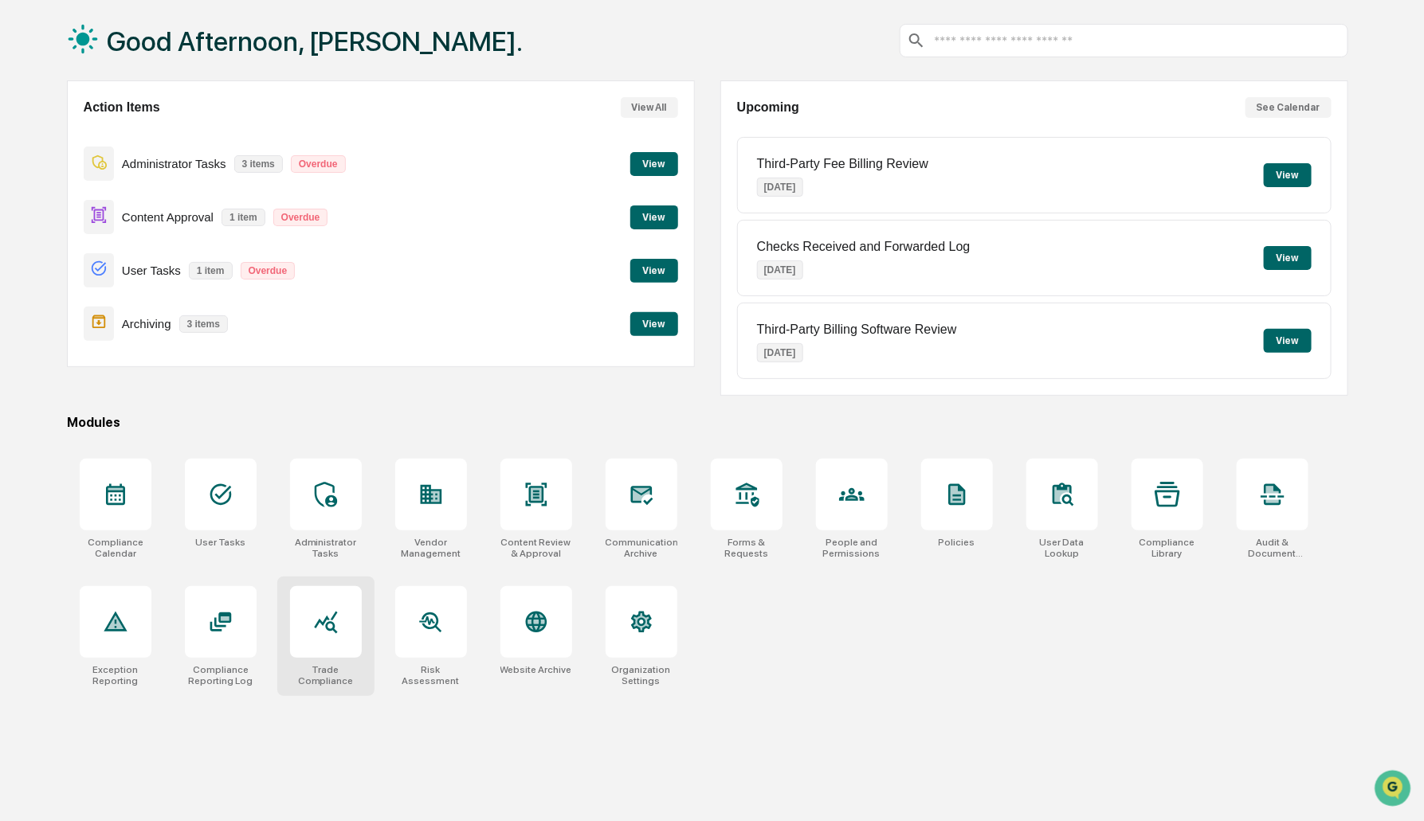
click at [341, 650] on div at bounding box center [326, 622] width 72 height 72
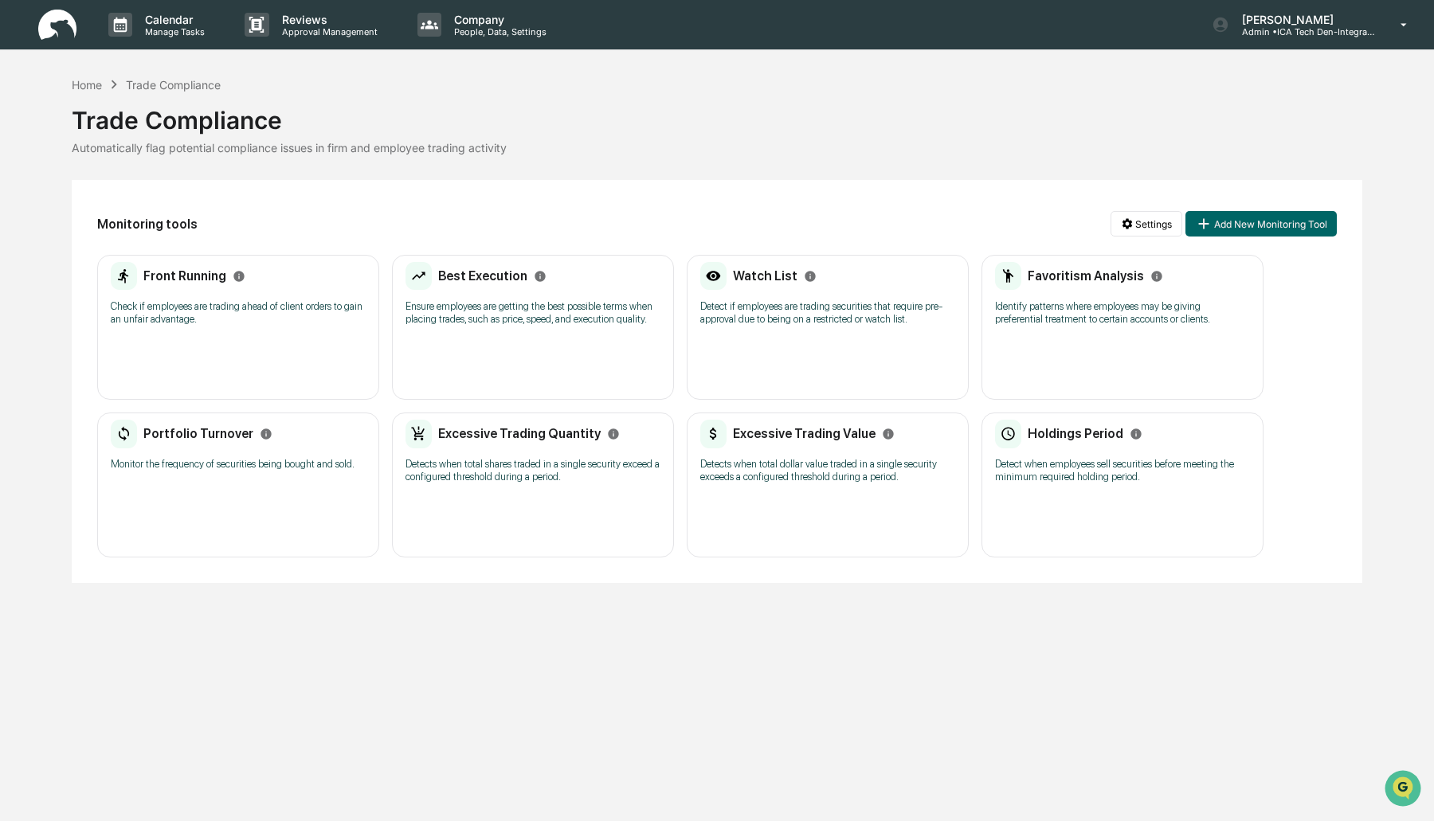
click at [248, 313] on p "Check if employees are trading ahead of client orders to gain an unfair advanta…" at bounding box center [238, 312] width 255 height 25
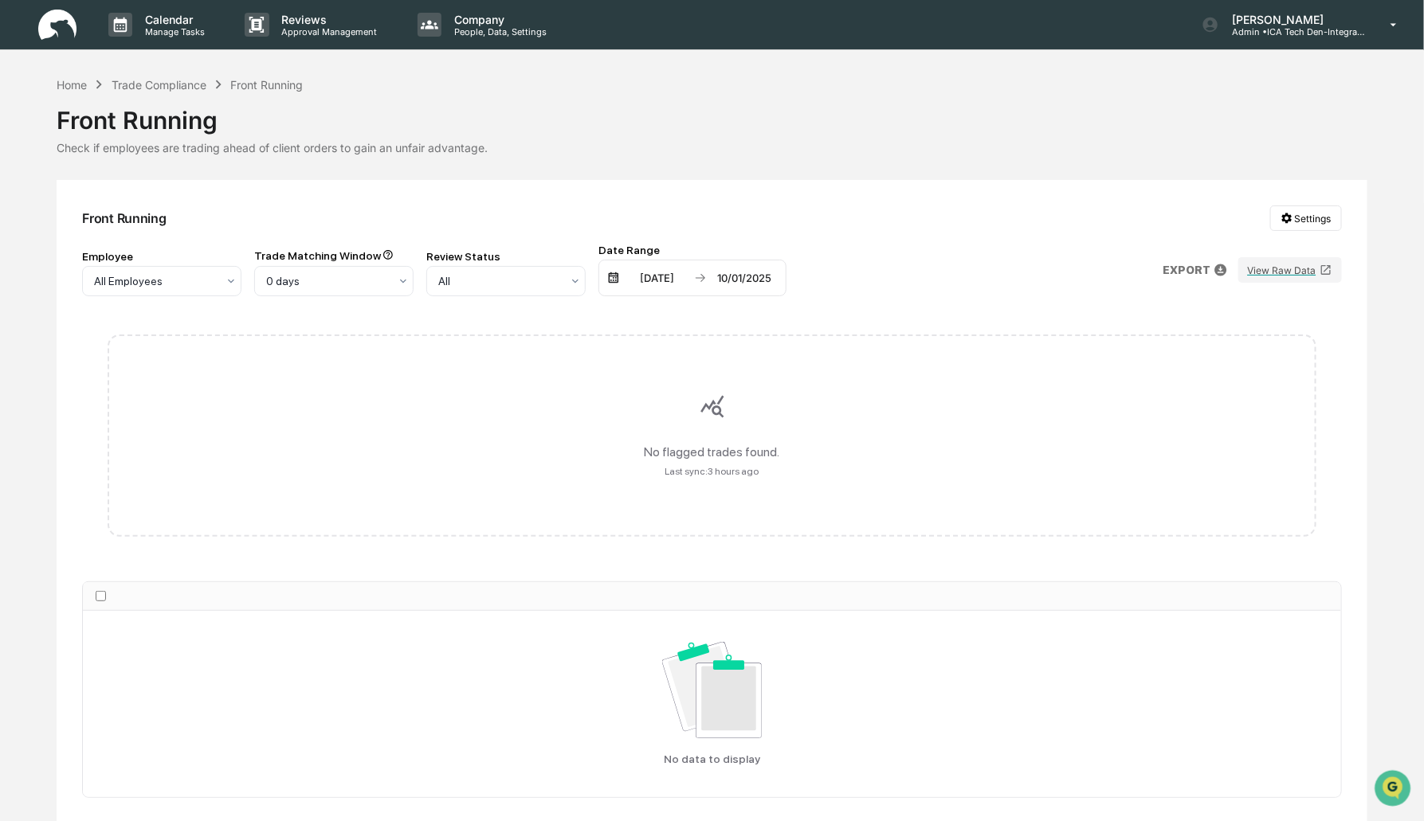
click at [749, 281] on div "10/01/2025" at bounding box center [744, 278] width 68 height 13
click at [903, 309] on icon "Previous month" at bounding box center [910, 309] width 18 height 18
click at [801, 373] on button "1" at bounding box center [806, 375] width 29 height 29
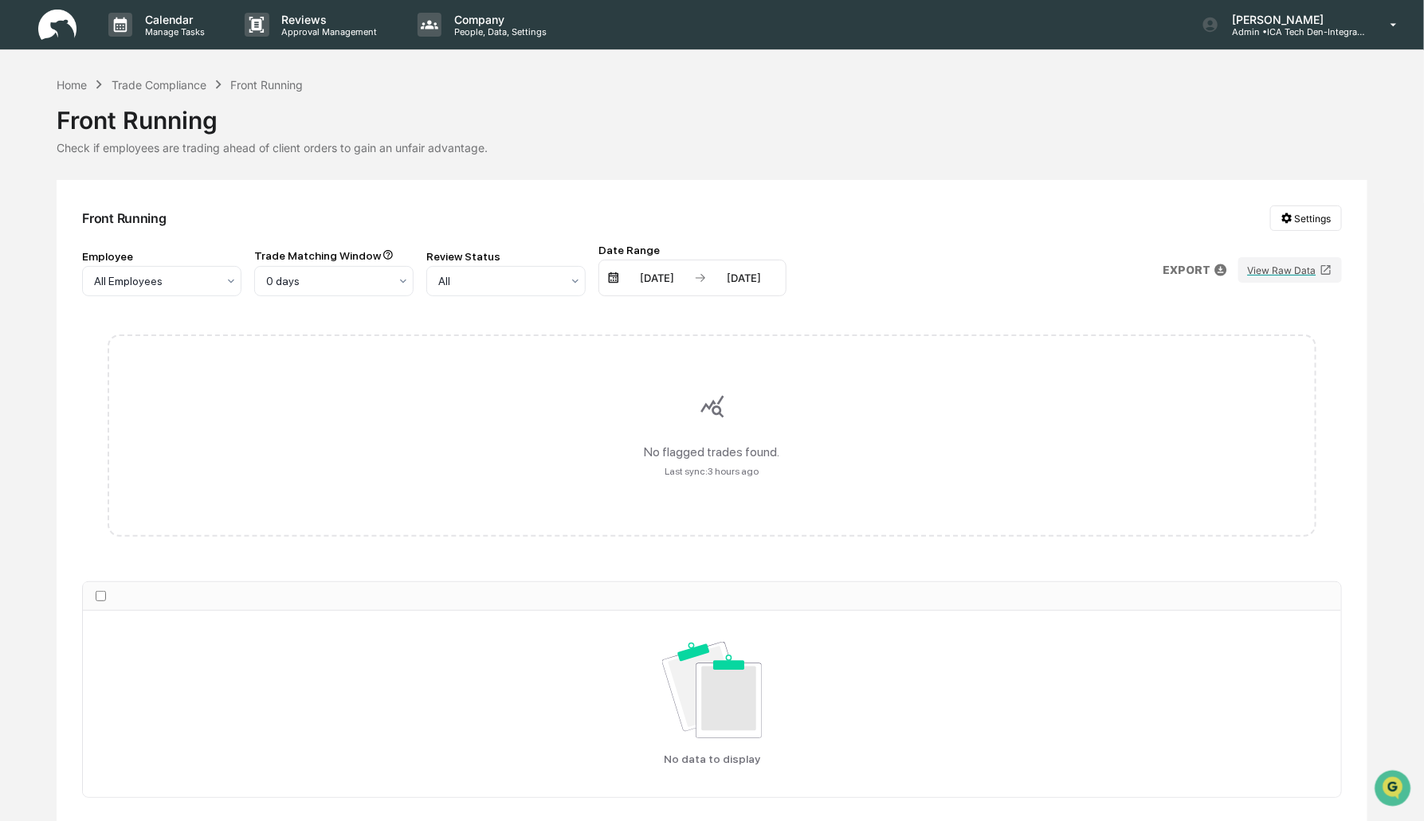
click at [638, 271] on div "04/01/2025 07/01/2025" at bounding box center [692, 278] width 188 height 37
click at [684, 281] on div "04/01/2025" at bounding box center [657, 278] width 68 height 13
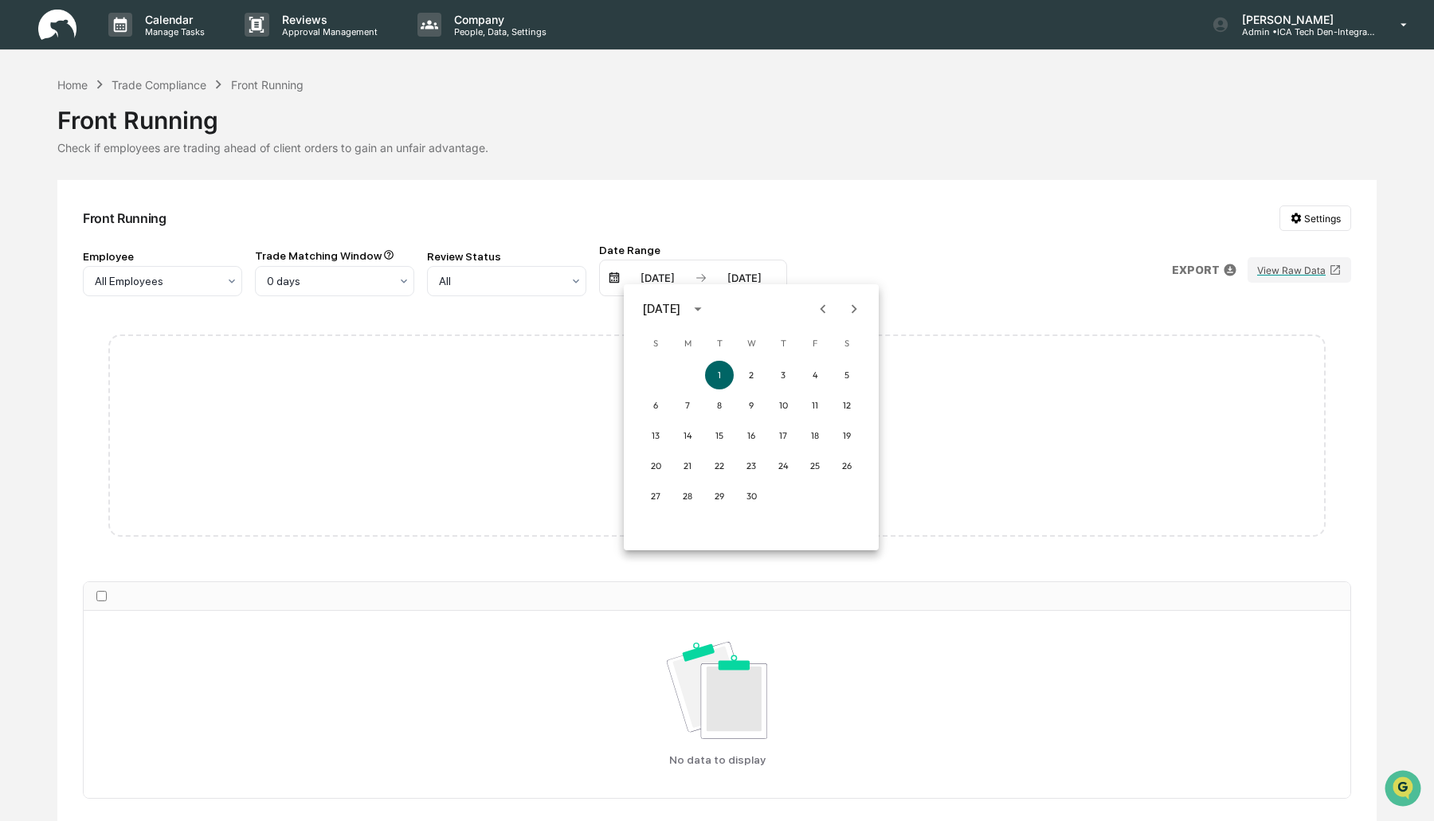
click at [823, 304] on icon "Previous month" at bounding box center [823, 309] width 18 height 18
click at [709, 375] on button "3" at bounding box center [719, 375] width 29 height 29
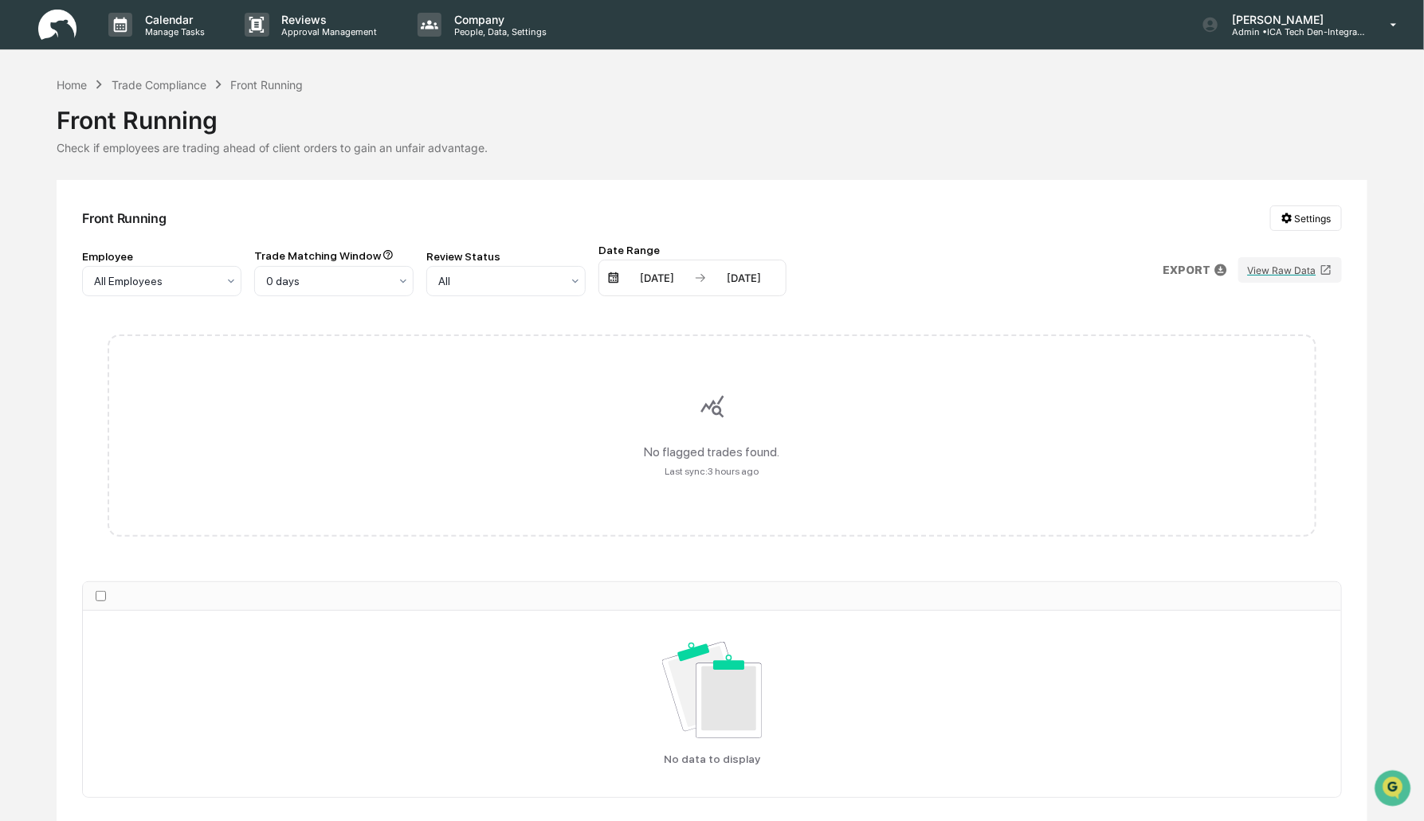
scroll to position [59, 0]
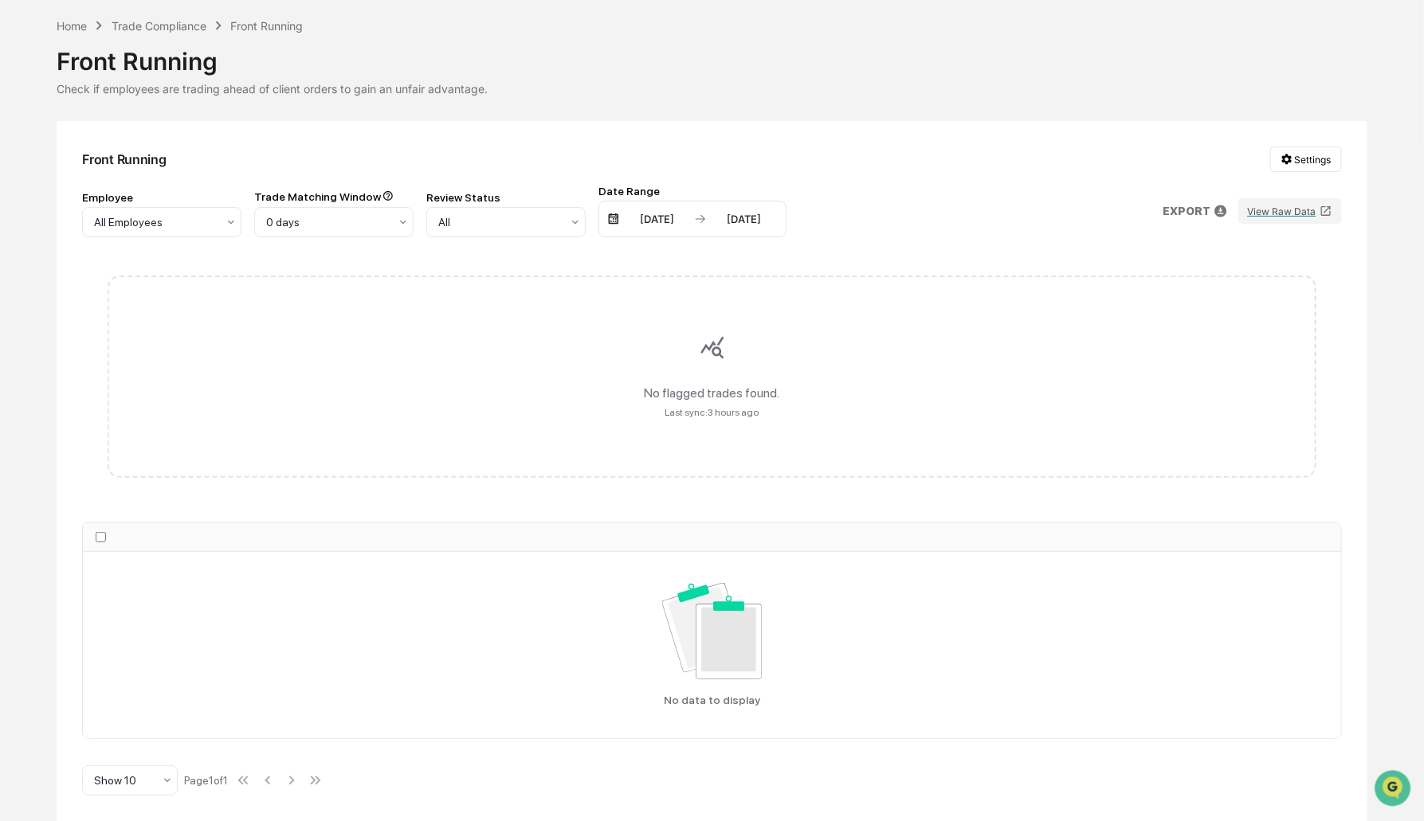
click at [657, 218] on div "12/03/2024" at bounding box center [657, 219] width 68 height 13
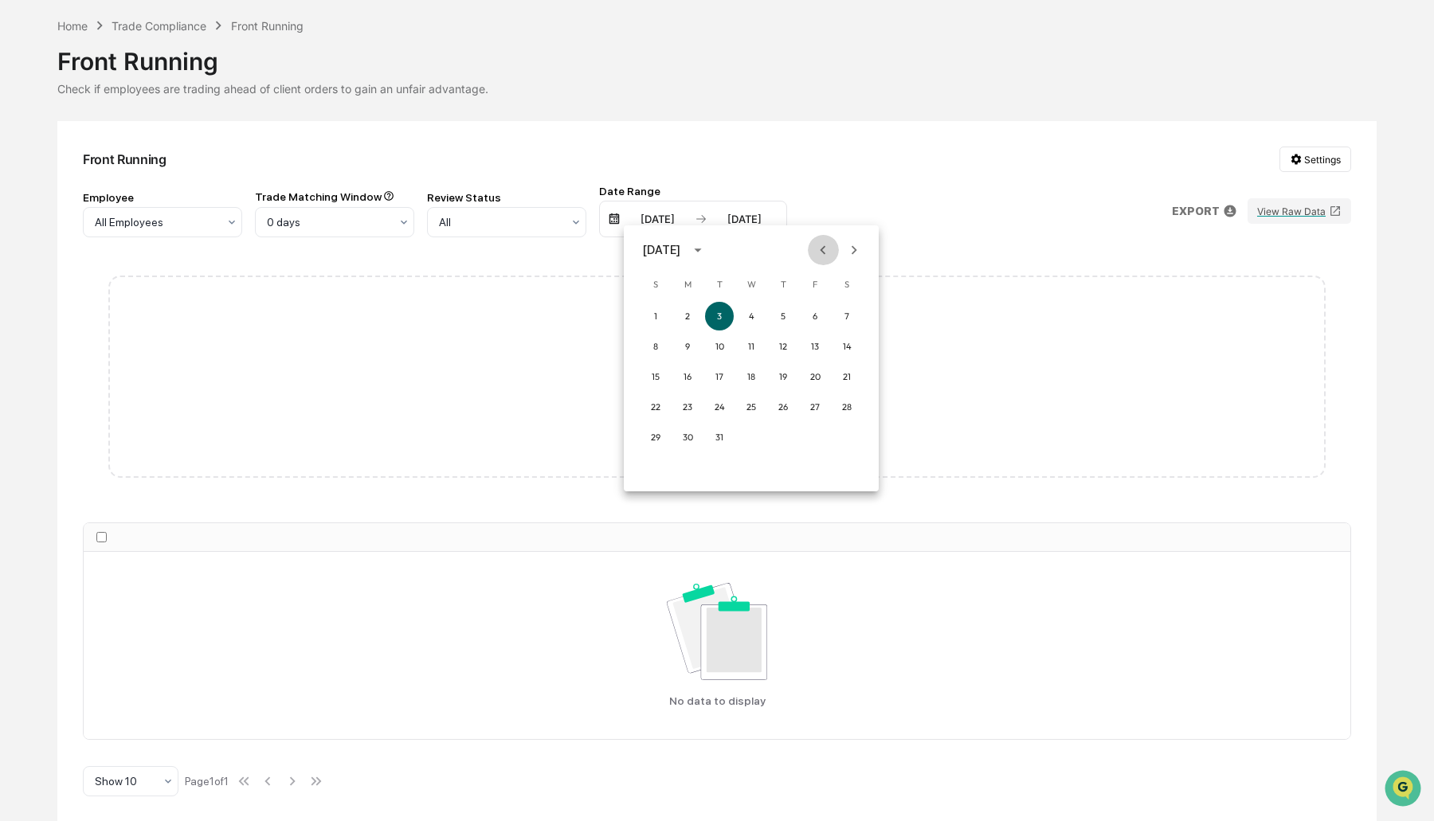
click at [823, 239] on button "Previous month" at bounding box center [823, 250] width 30 height 30
click at [757, 341] on button "11" at bounding box center [751, 346] width 29 height 29
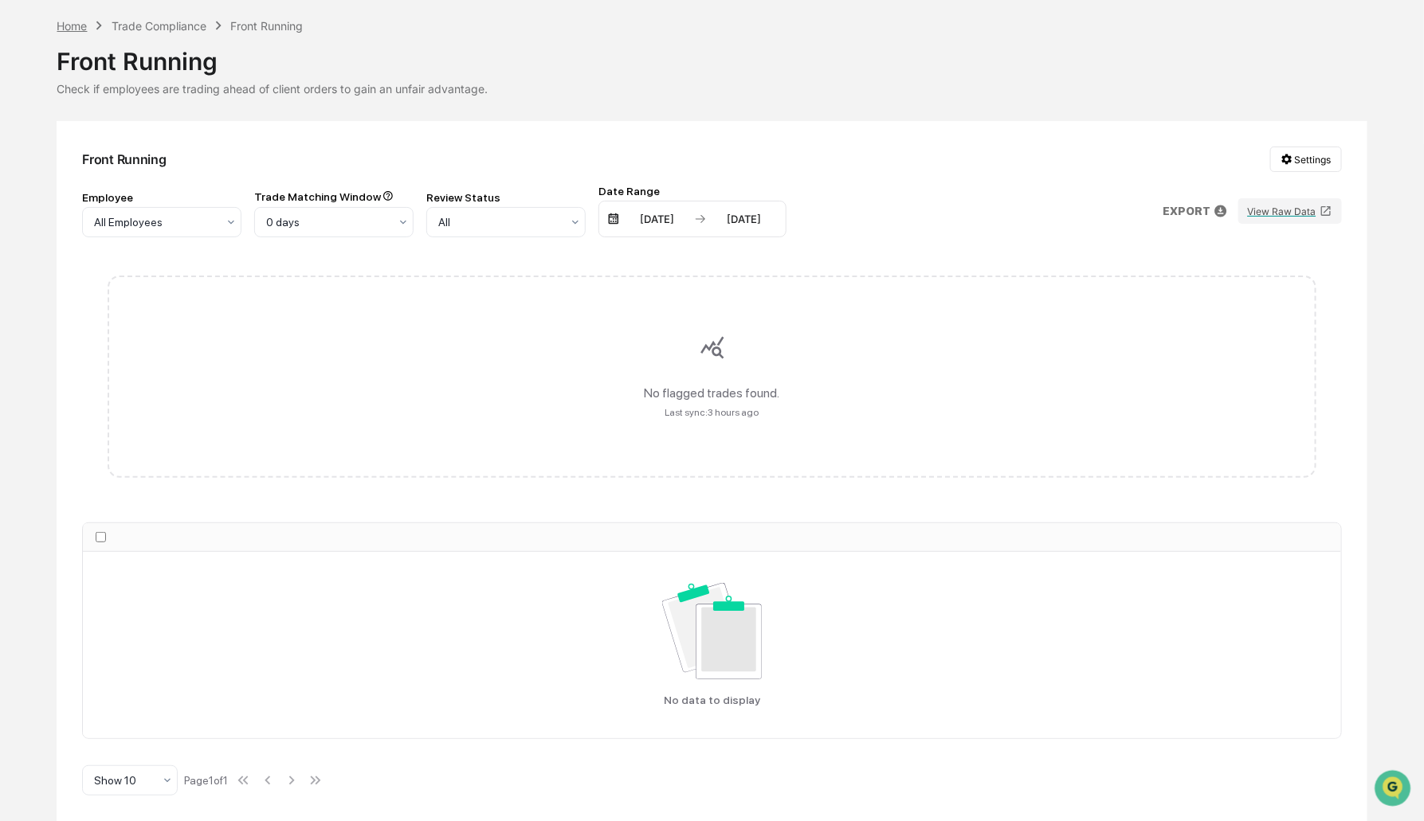
click at [74, 21] on div "Home" at bounding box center [72, 26] width 30 height 14
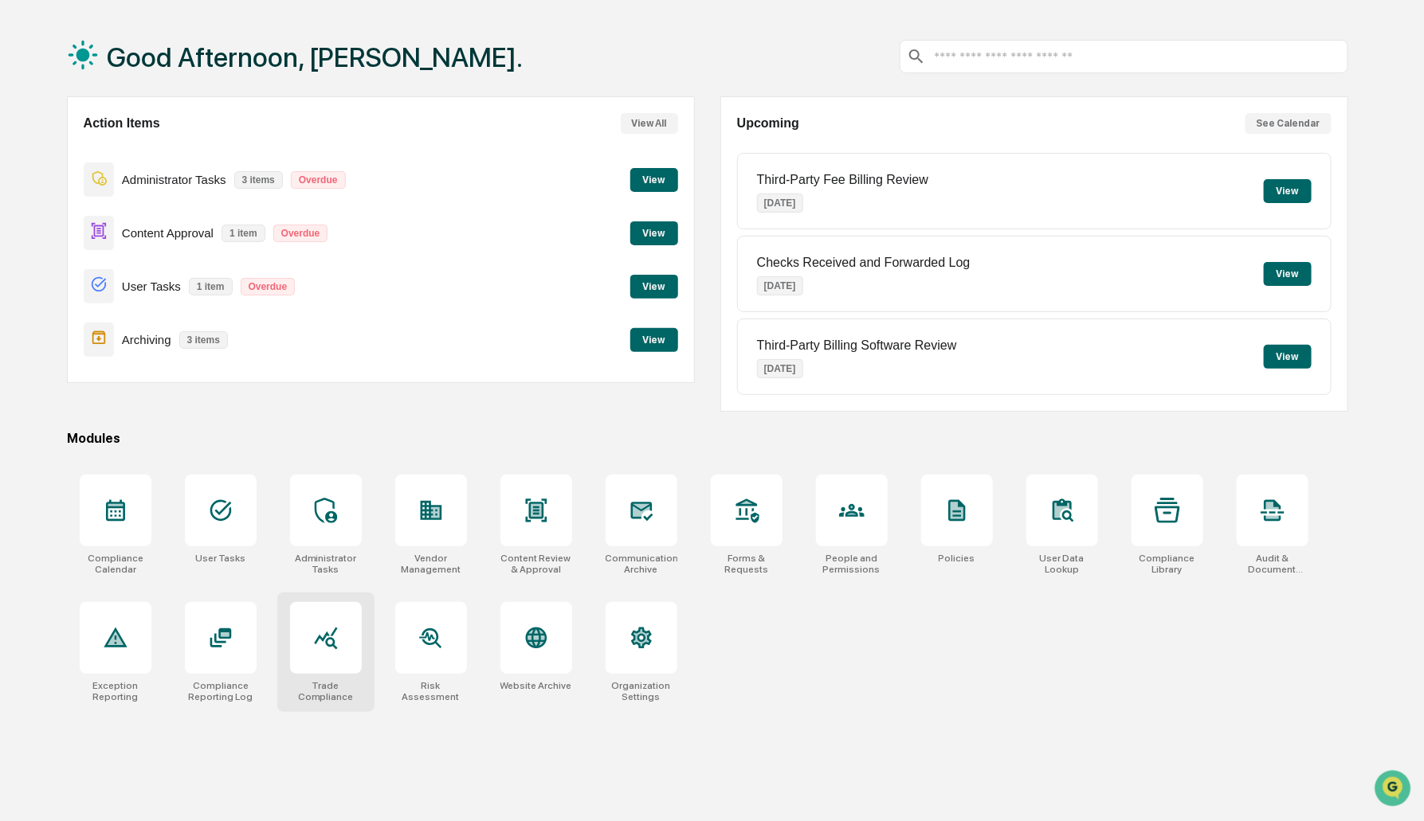
click at [300, 645] on div at bounding box center [326, 638] width 72 height 72
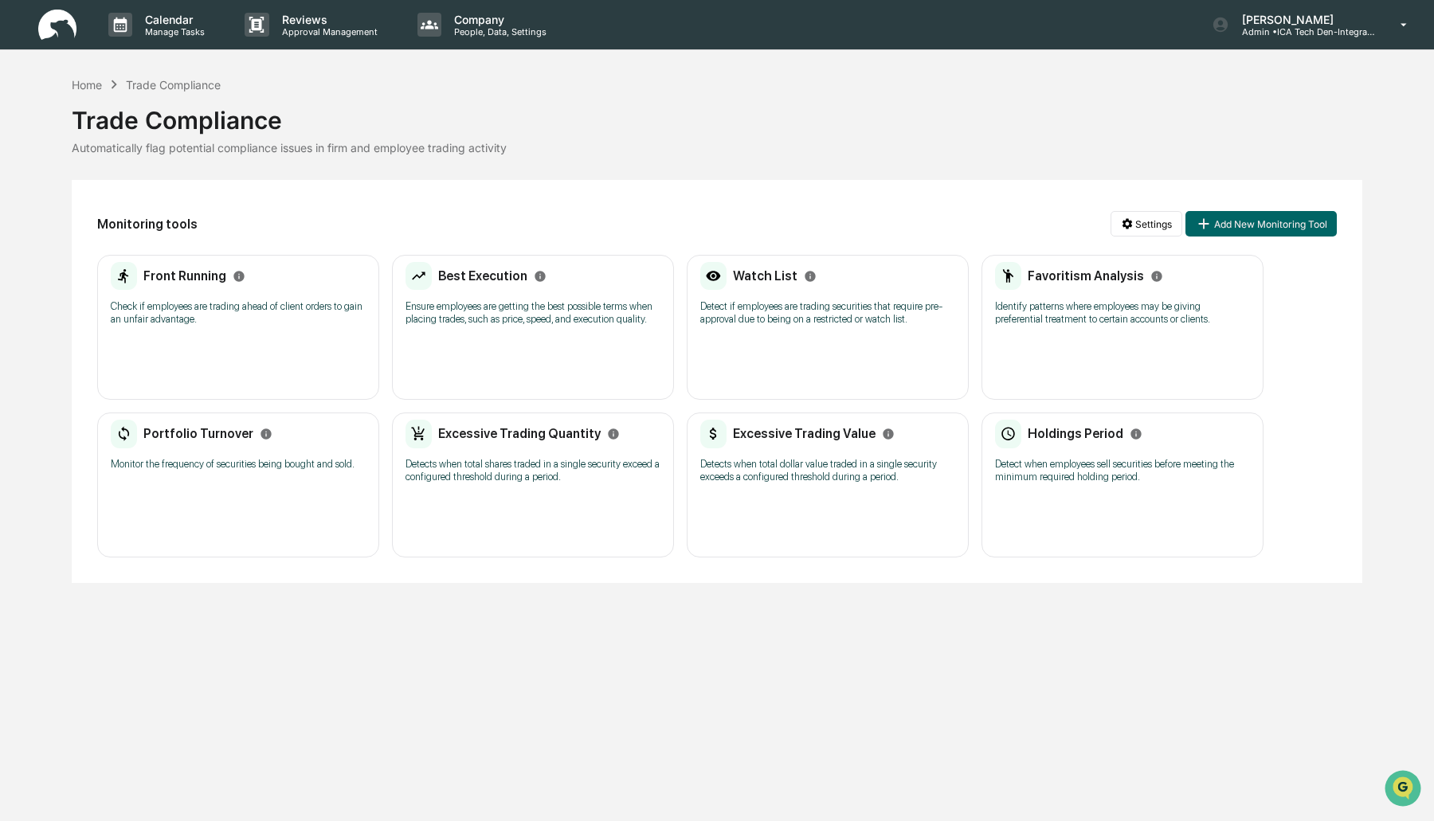
click at [48, 33] on img at bounding box center [57, 25] width 38 height 31
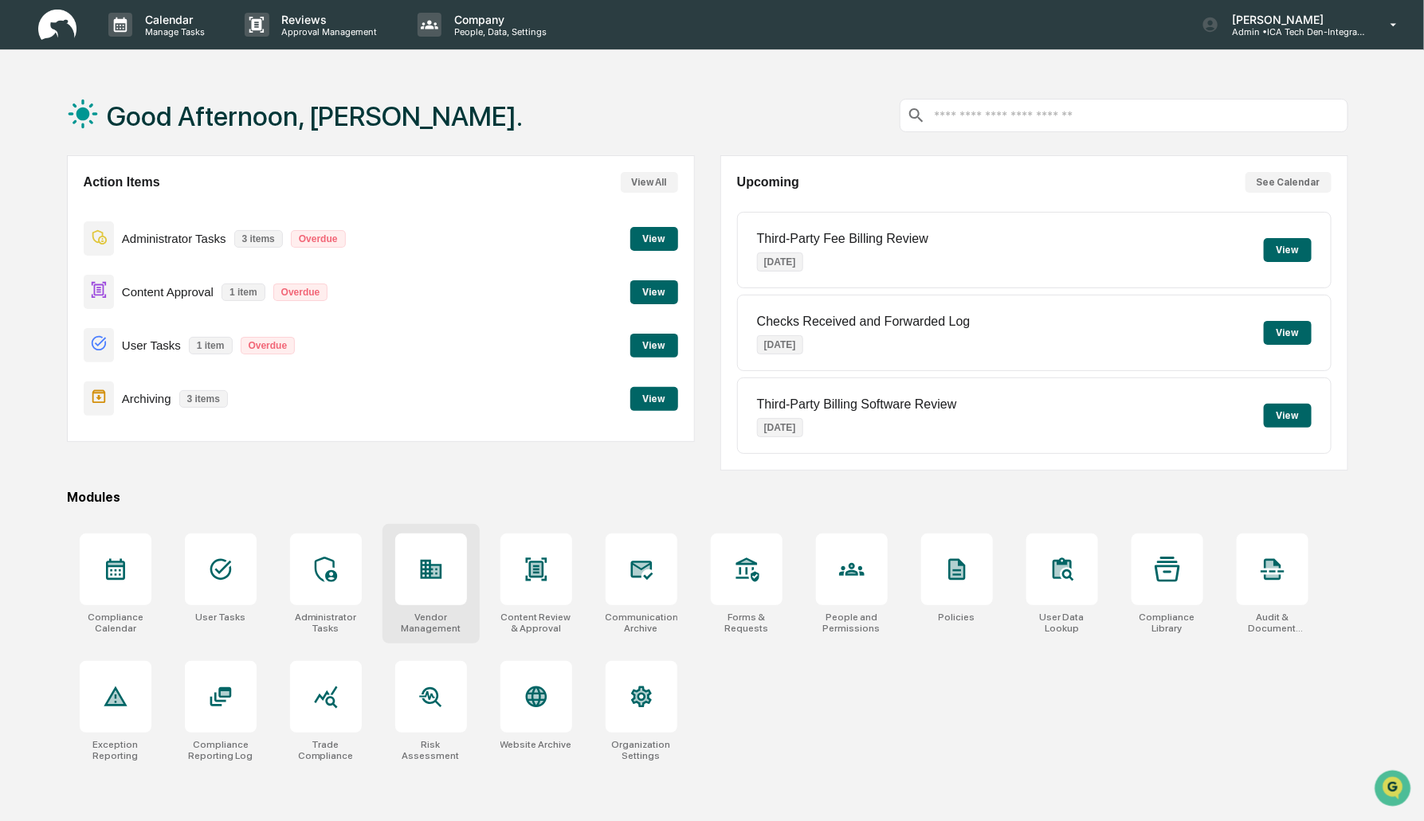
click at [434, 561] on icon at bounding box center [431, 569] width 22 height 19
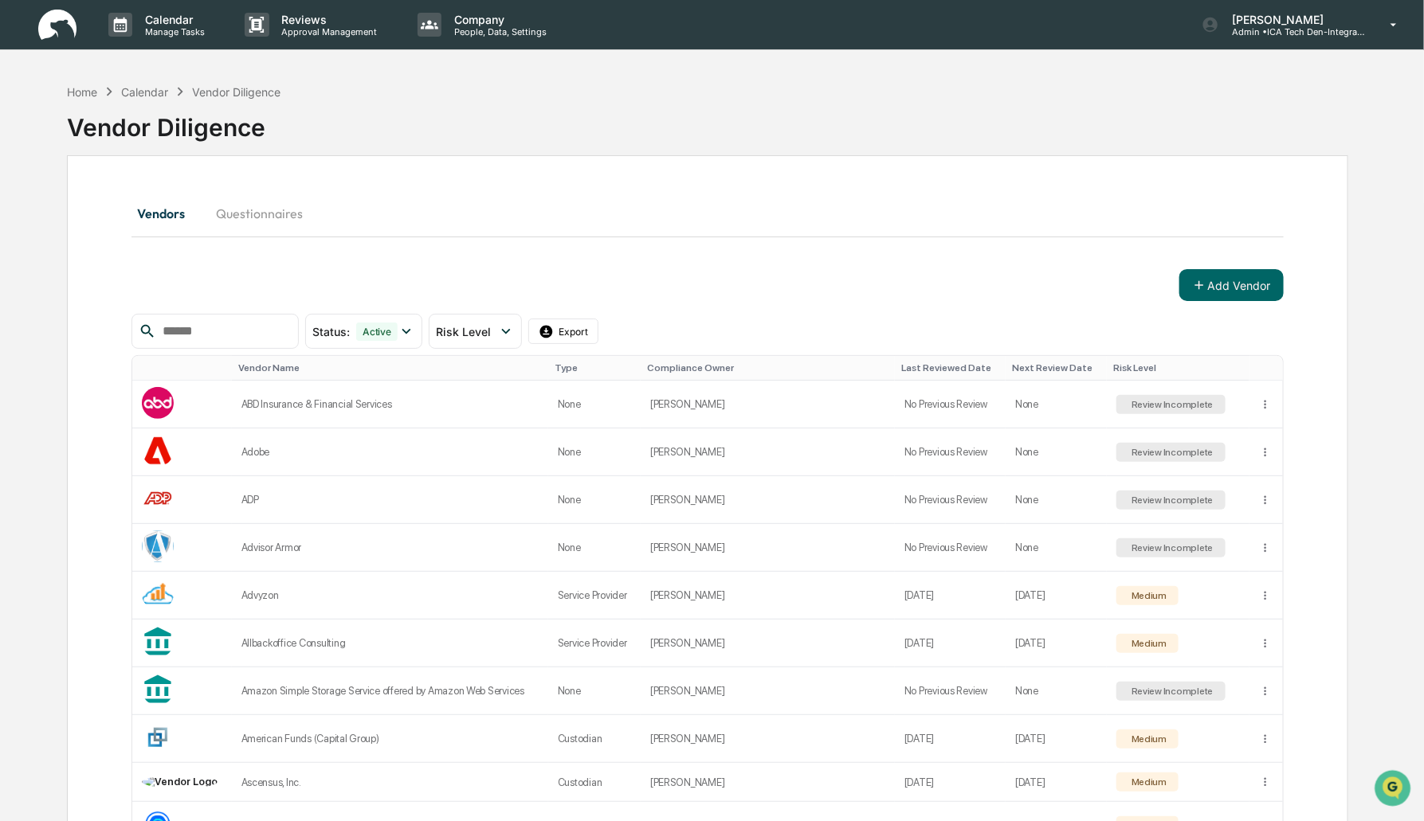
click at [63, 36] on img at bounding box center [57, 25] width 38 height 31
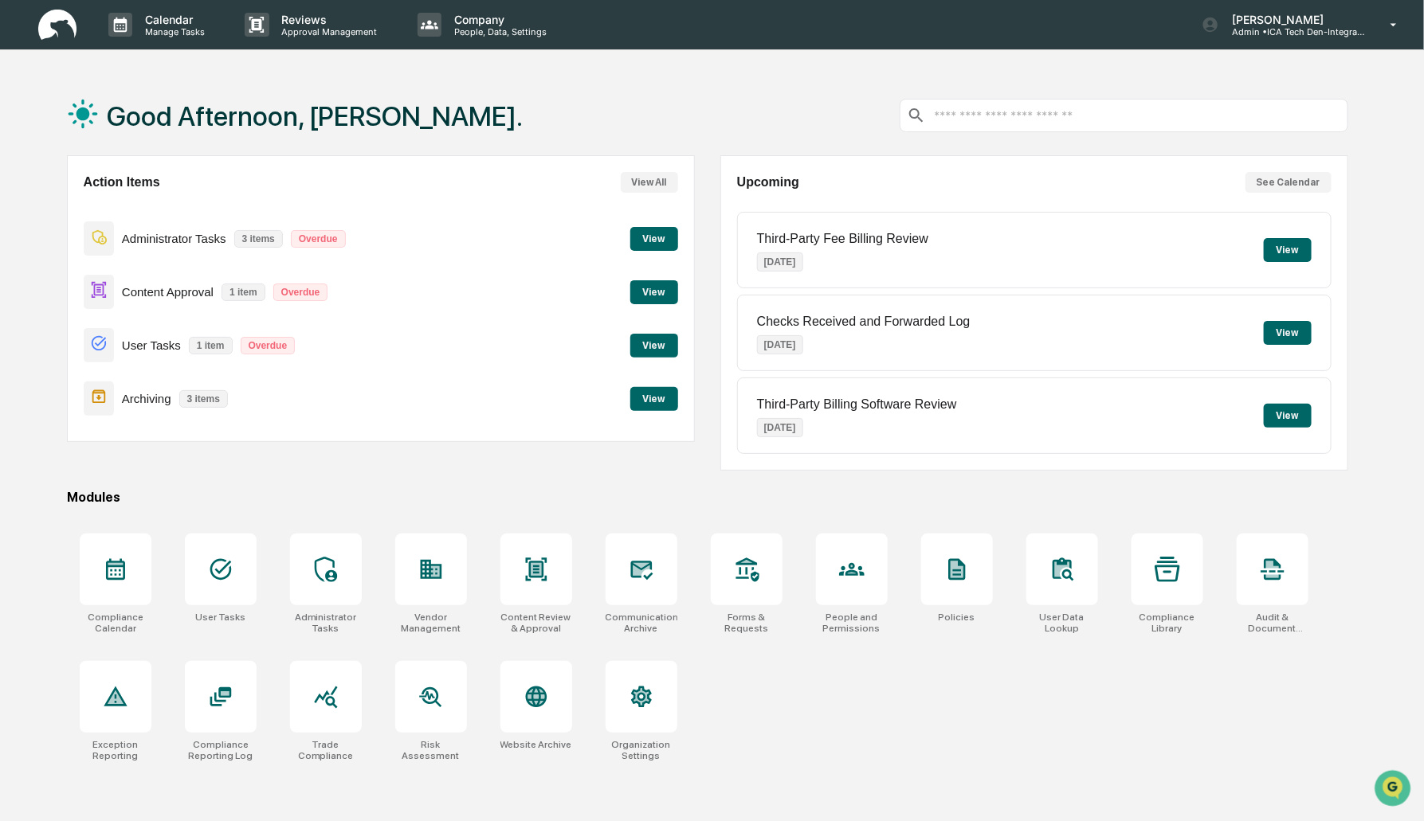
drag, startPoint x: 806, startPoint y: 738, endPoint x: 799, endPoint y: 261, distance: 476.5
click at [799, 261] on div "Good Afternoon, [PERSON_NAME]. Action Items View All Administrator Tasks 3 item…" at bounding box center [707, 486] width 1329 height 821
click at [837, 698] on div "Compliance Calendar User Tasks Administrator Tasks Vendor Management Content Re…" at bounding box center [707, 647] width 1281 height 247
